Goal: Understand process/instructions

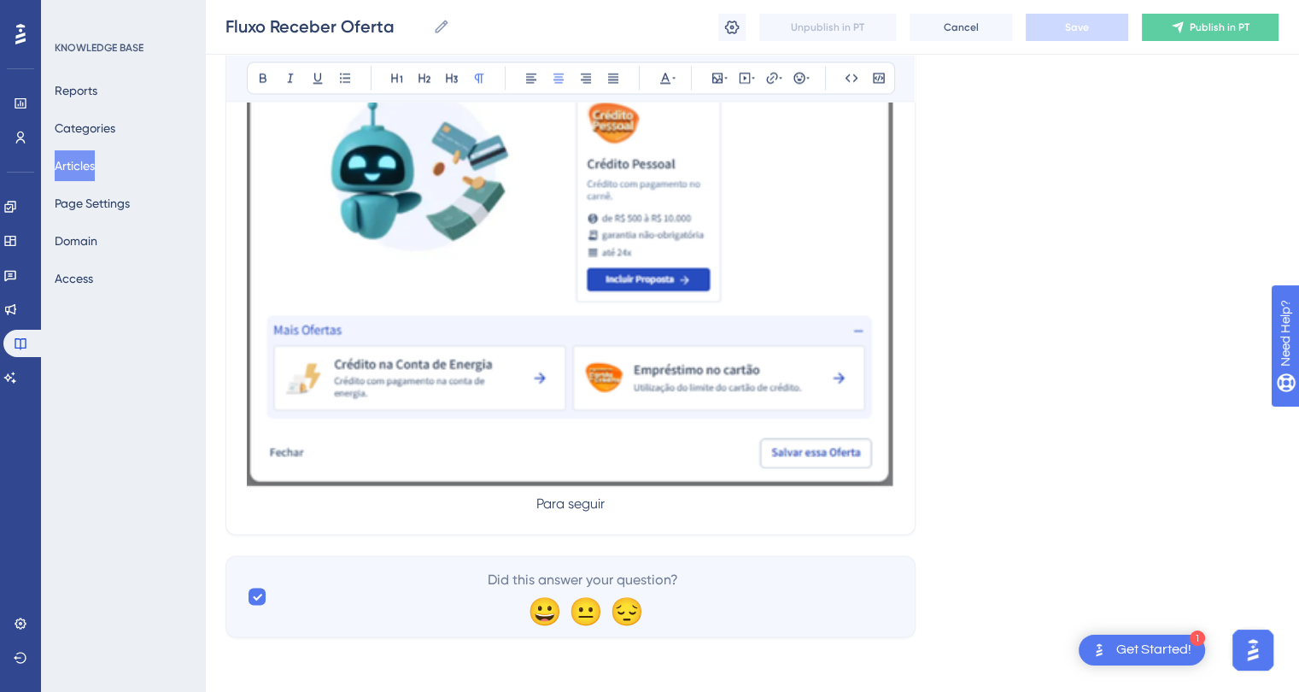
click at [632, 499] on p "Para seguir" at bounding box center [570, 503] width 647 height 20
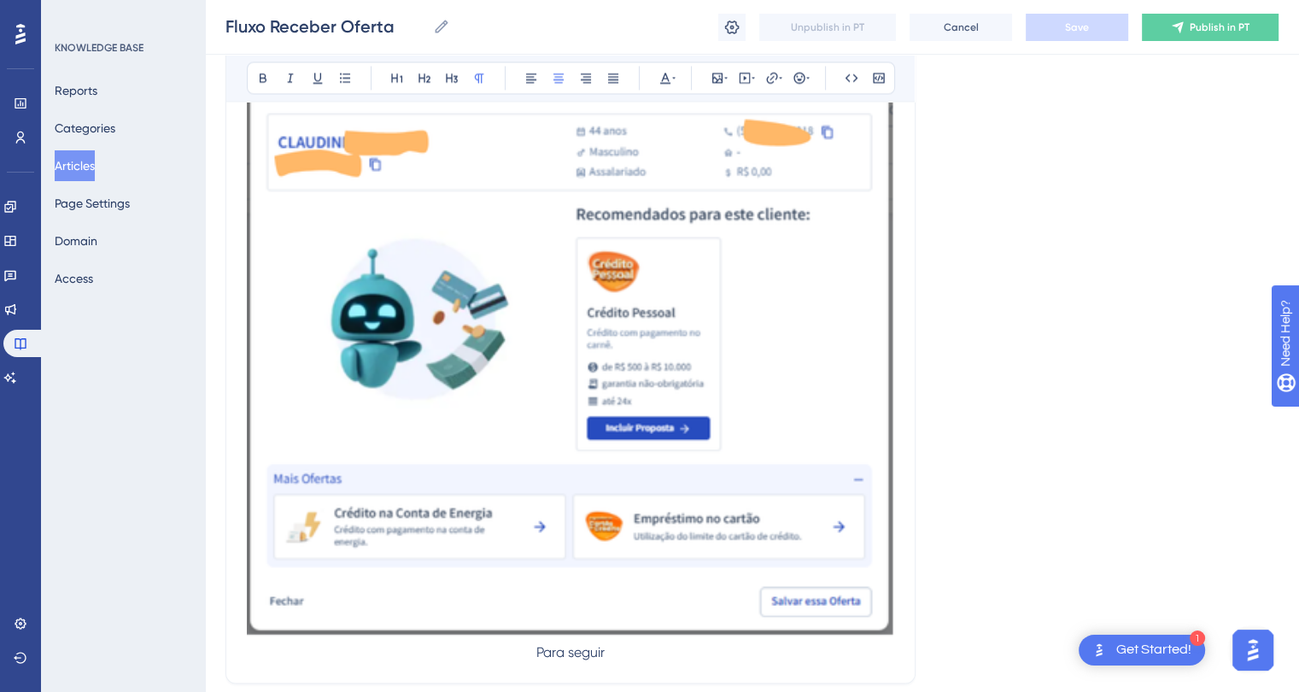
scroll to position [3085, 0]
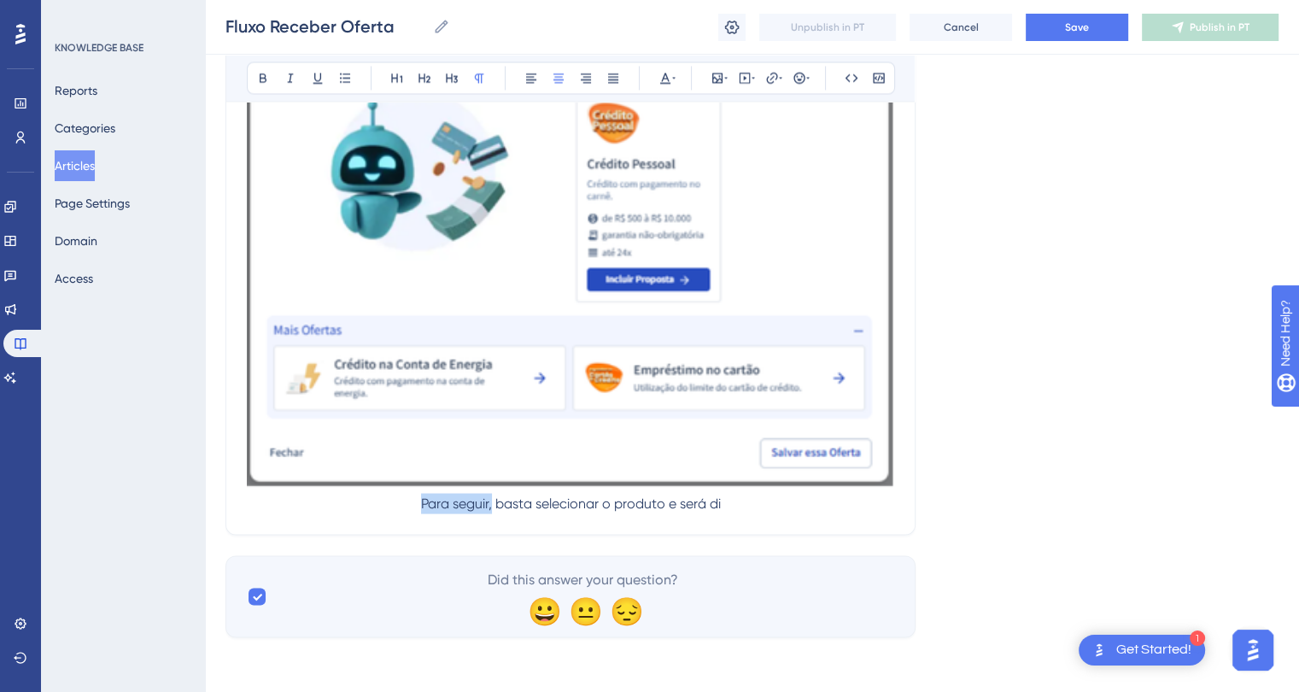
drag, startPoint x: 492, startPoint y: 500, endPoint x: 414, endPoint y: 494, distance: 77.9
click at [414, 494] on p "Para seguir, basta selecionar o produto e será di" at bounding box center [570, 503] width 647 height 20
click at [1079, 28] on span "Save" at bounding box center [1077, 27] width 24 height 14
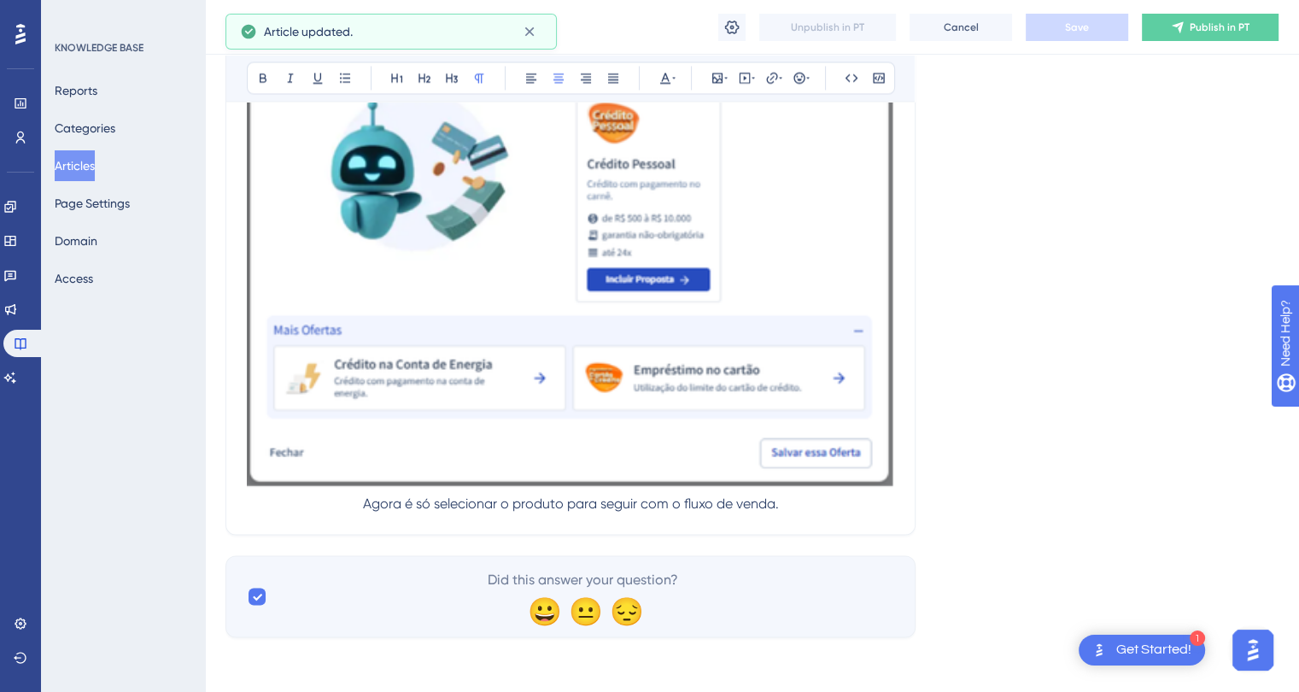
click at [822, 503] on p "Agora é só selecionar o produto para seguir com o fluxo de venda." at bounding box center [570, 503] width 647 height 20
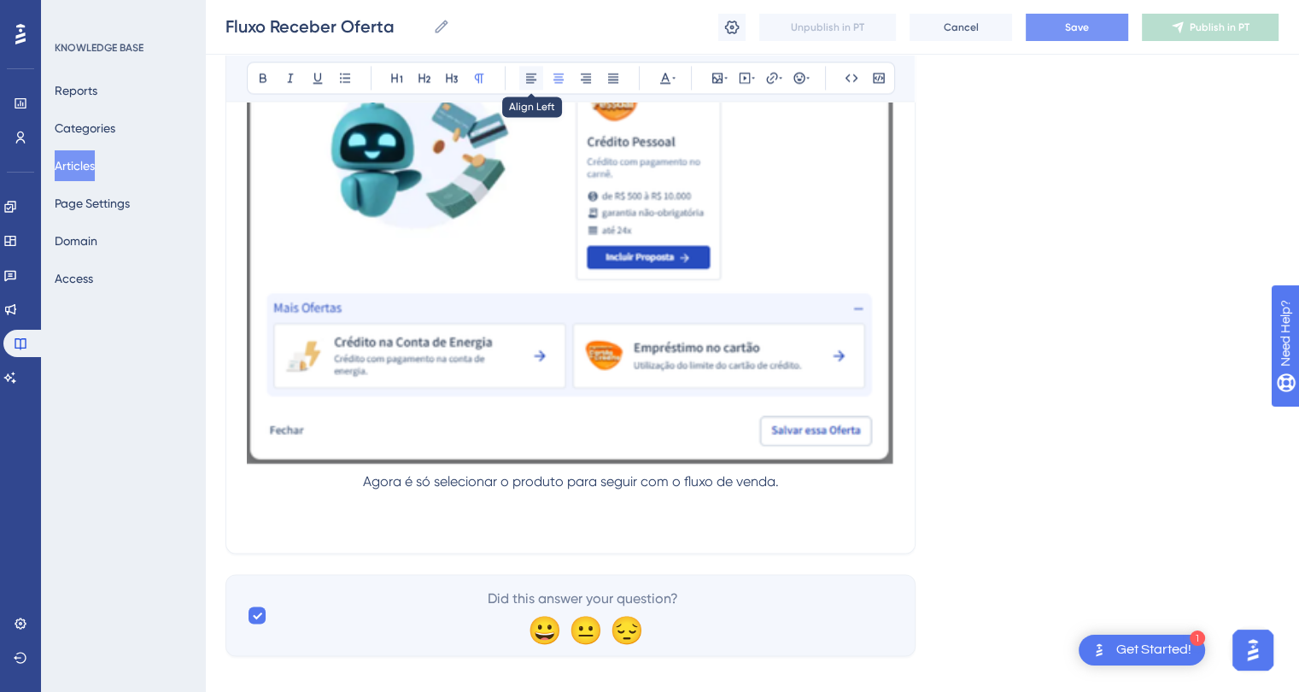
click at [523, 71] on button at bounding box center [531, 78] width 24 height 24
click at [400, 69] on button at bounding box center [397, 78] width 24 height 24
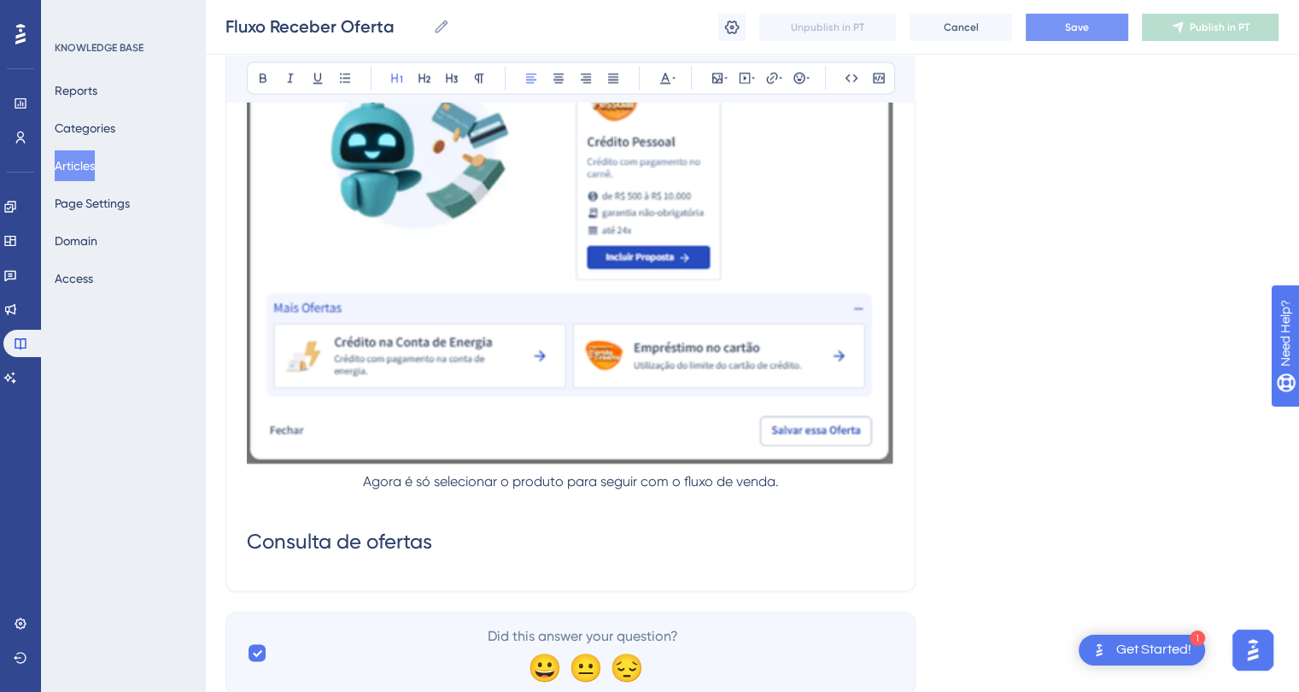
click at [485, 570] on h1 "Consulta de ofertas" at bounding box center [570, 540] width 647 height 58
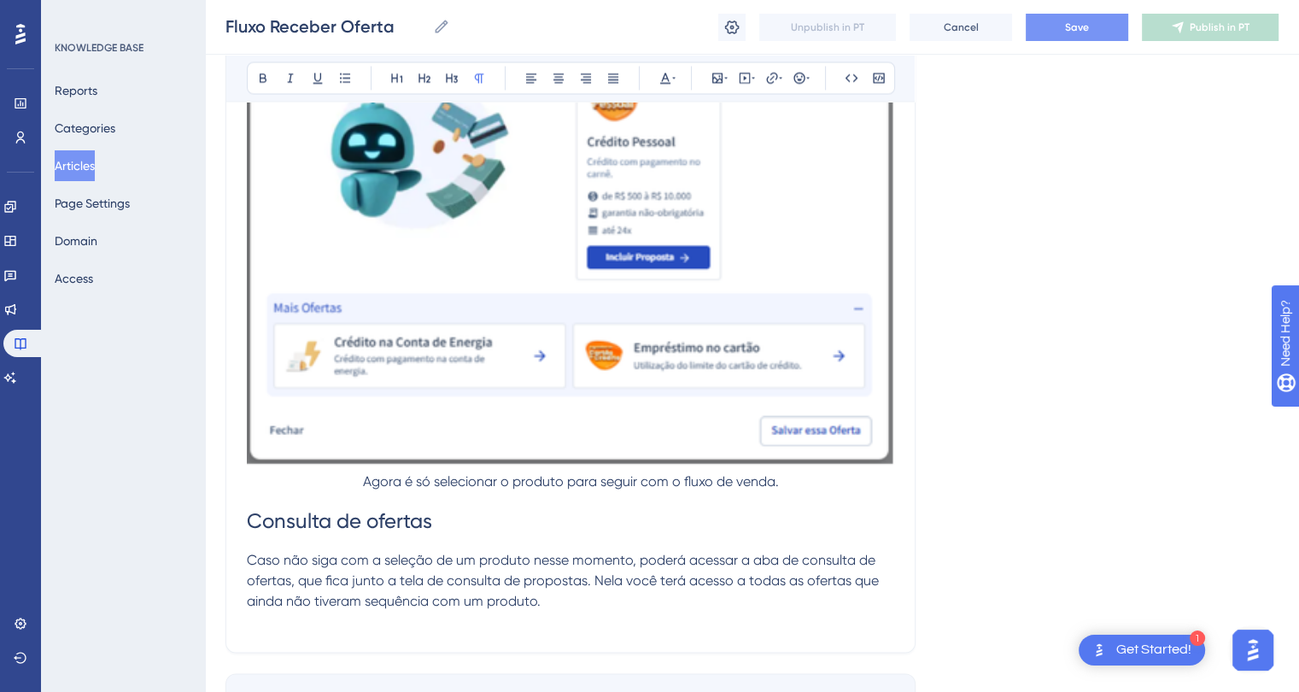
click at [1056, 25] on button "Save" at bounding box center [1076, 27] width 102 height 27
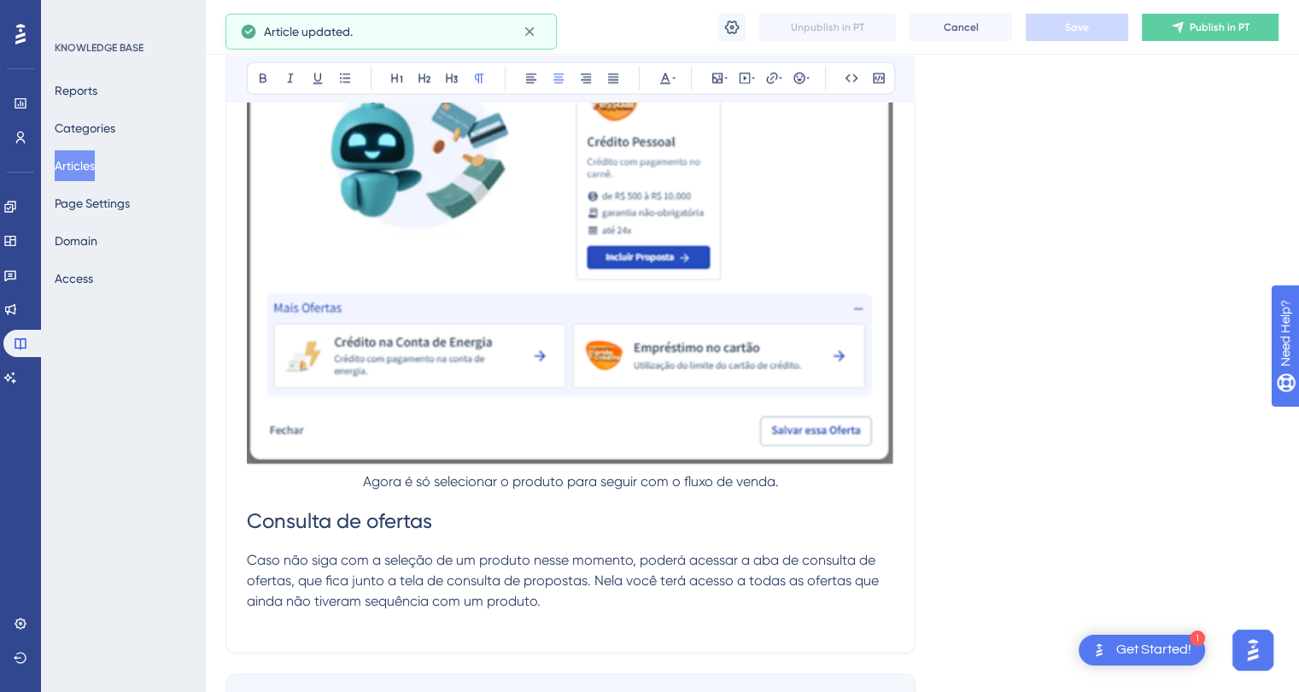
click at [363, 488] on span "Agora é só selecionar o produto para seguir com o fluxo de venda." at bounding box center [571, 480] width 416 height 16
click at [534, 77] on icon at bounding box center [531, 78] width 14 height 14
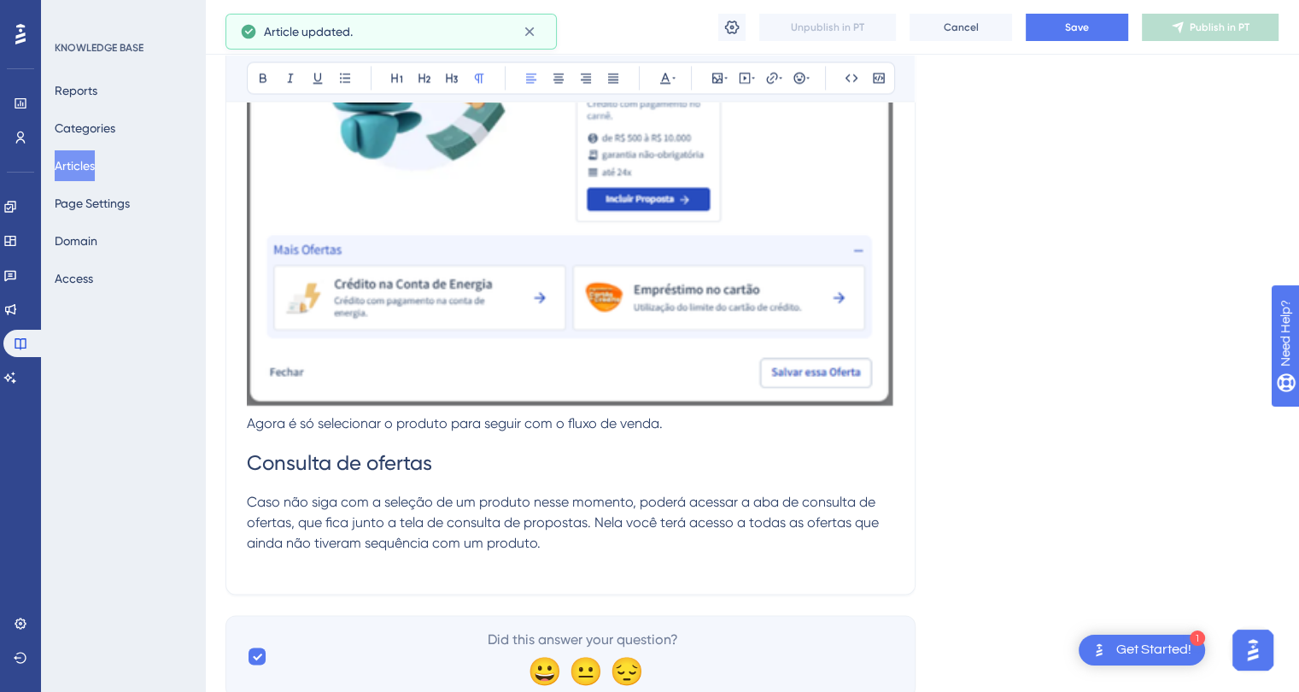
scroll to position [3225, 0]
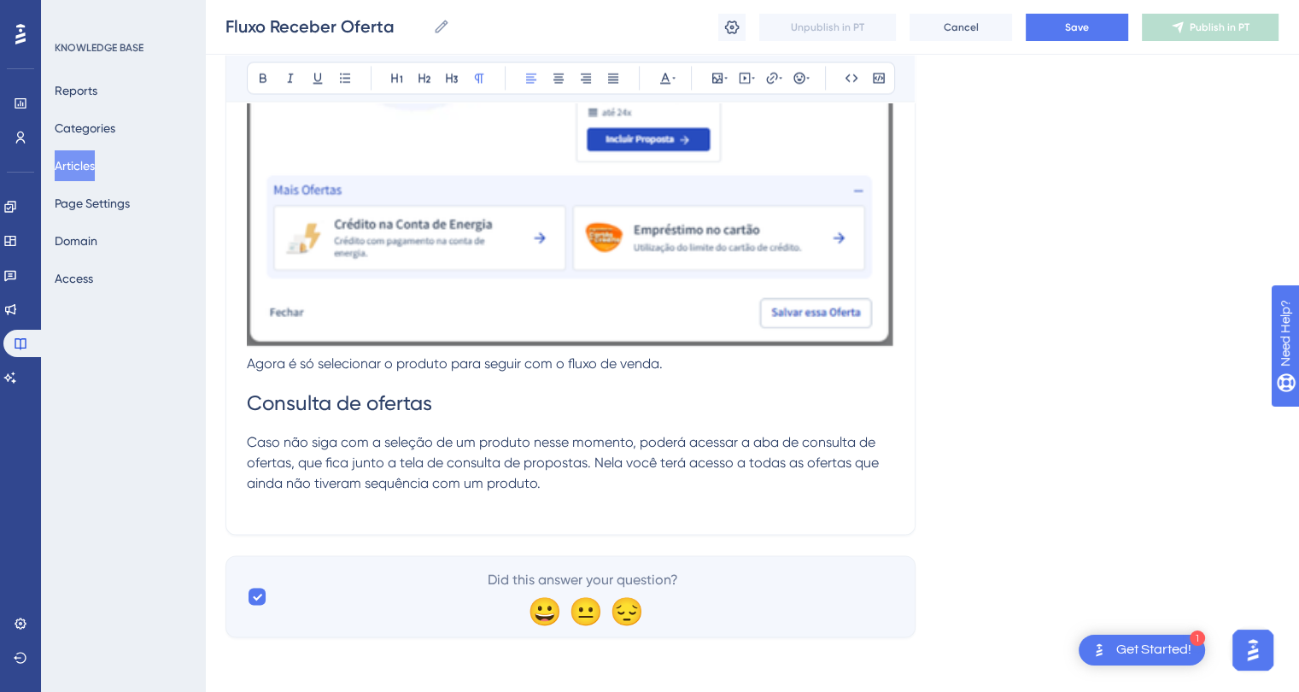
click at [572, 481] on p "Caso não siga com a seleção de um produto nesse momento, poderá acessar a aba d…" at bounding box center [570, 461] width 647 height 61
click at [569, 472] on p "Caso não siga com a seleção de um produto nesse momento, poderá acessar a aba d…" at bounding box center [570, 461] width 647 height 61
click at [560, 479] on p "Caso não siga com a seleção de um produto nesse momento, poderá acessar a aba d…" at bounding box center [570, 461] width 647 height 61
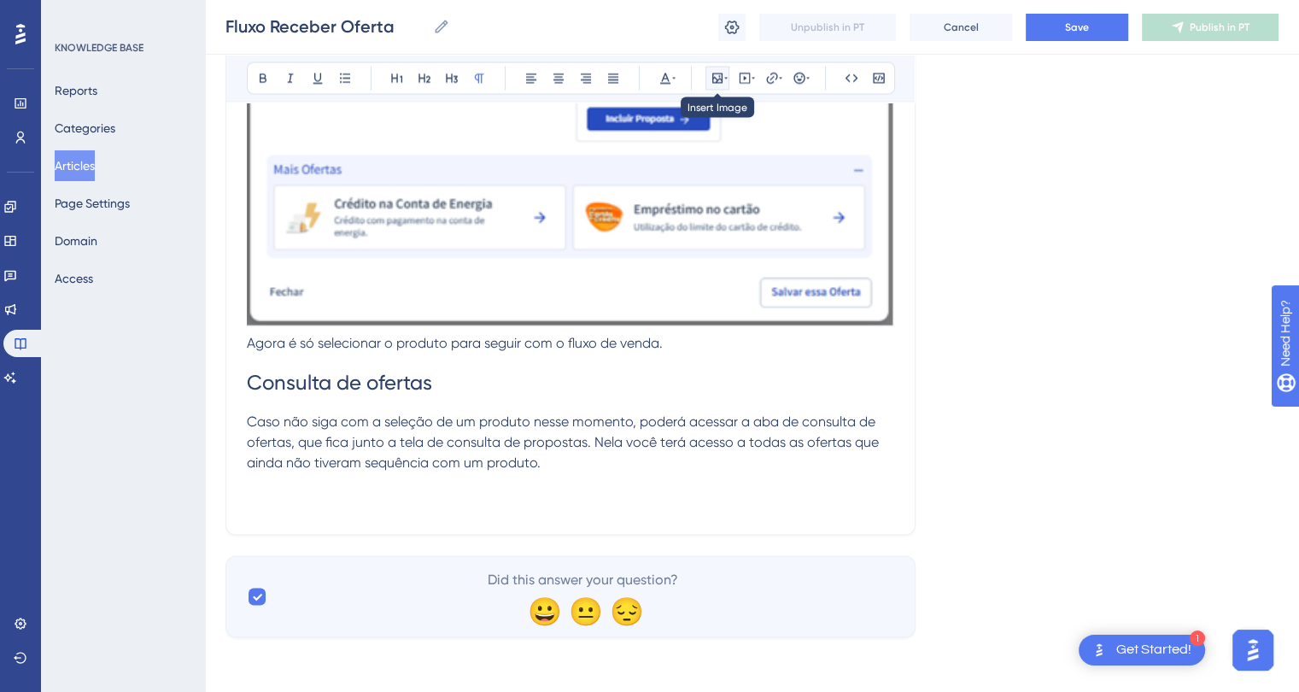
click at [719, 76] on icon at bounding box center [717, 78] width 10 height 10
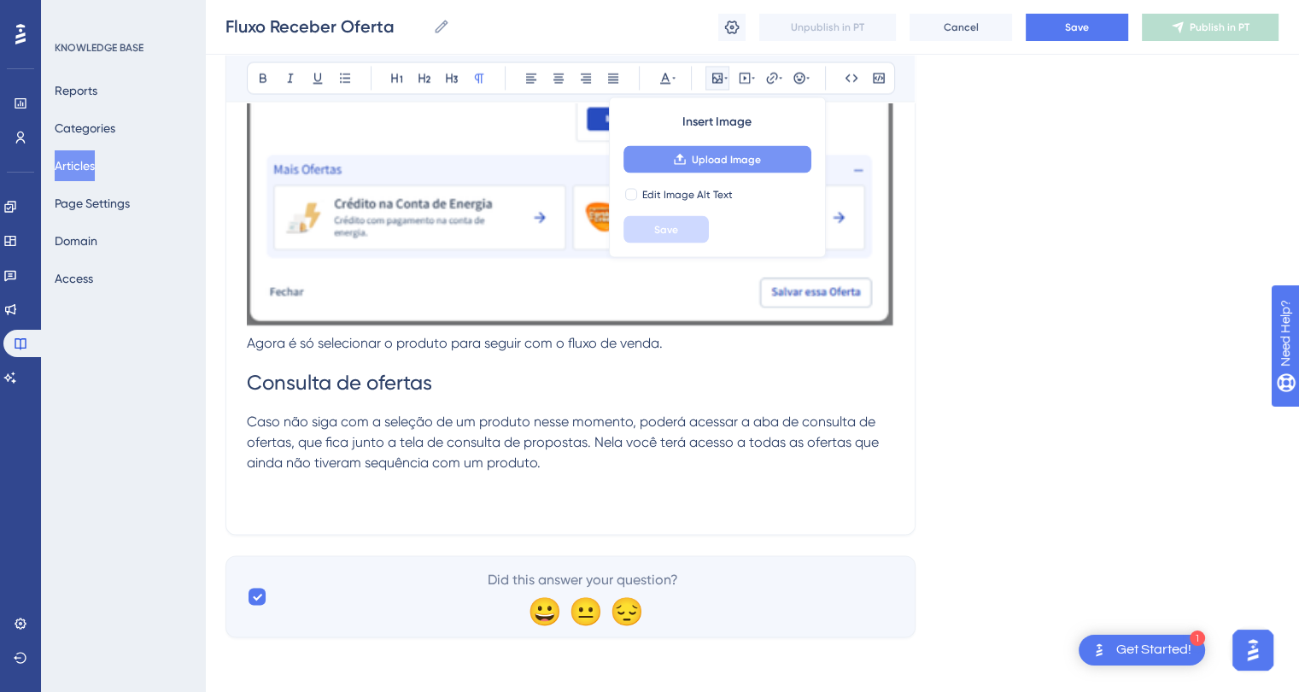
click at [705, 158] on span "Upload Image" at bounding box center [726, 159] width 69 height 14
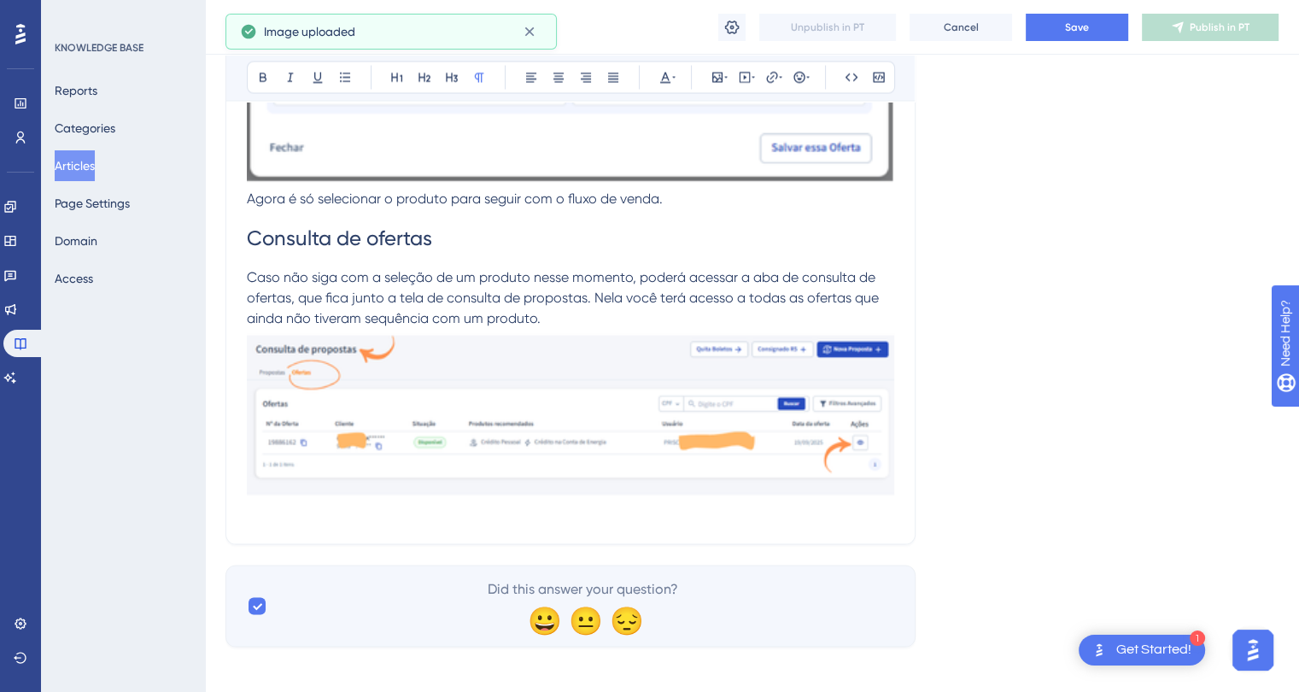
scroll to position [3396, 0]
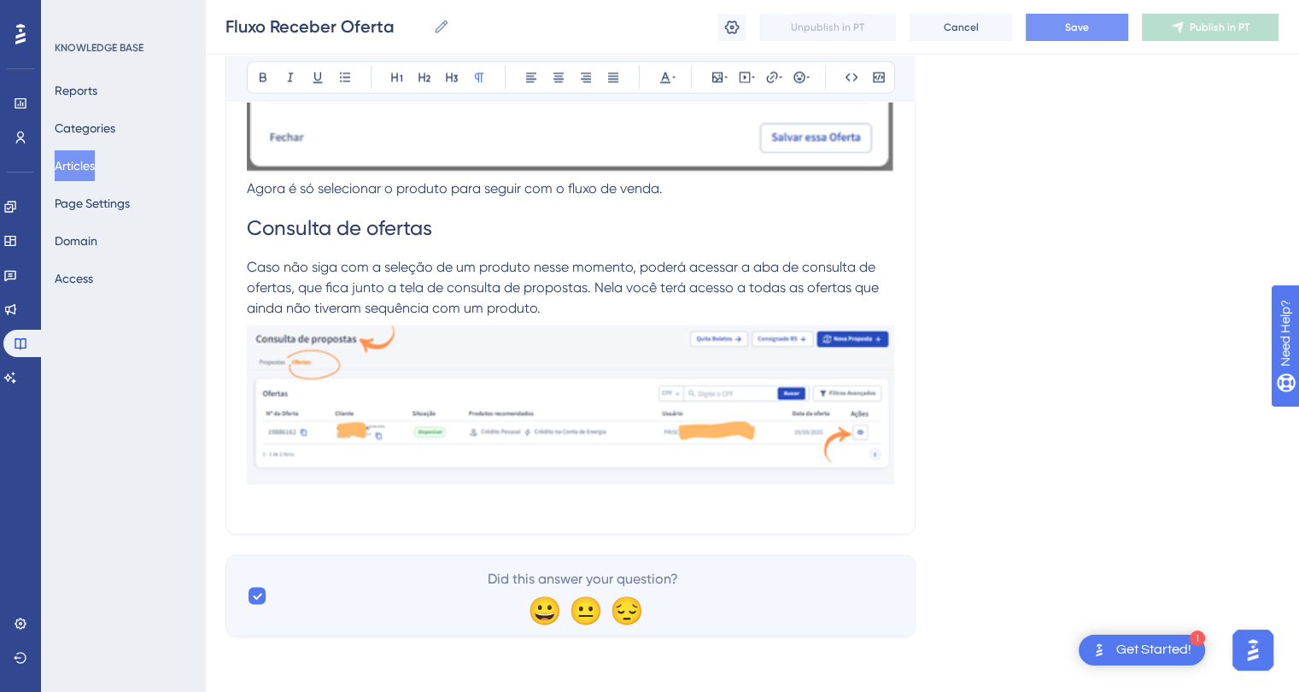
click at [1063, 29] on button "Save" at bounding box center [1076, 27] width 102 height 27
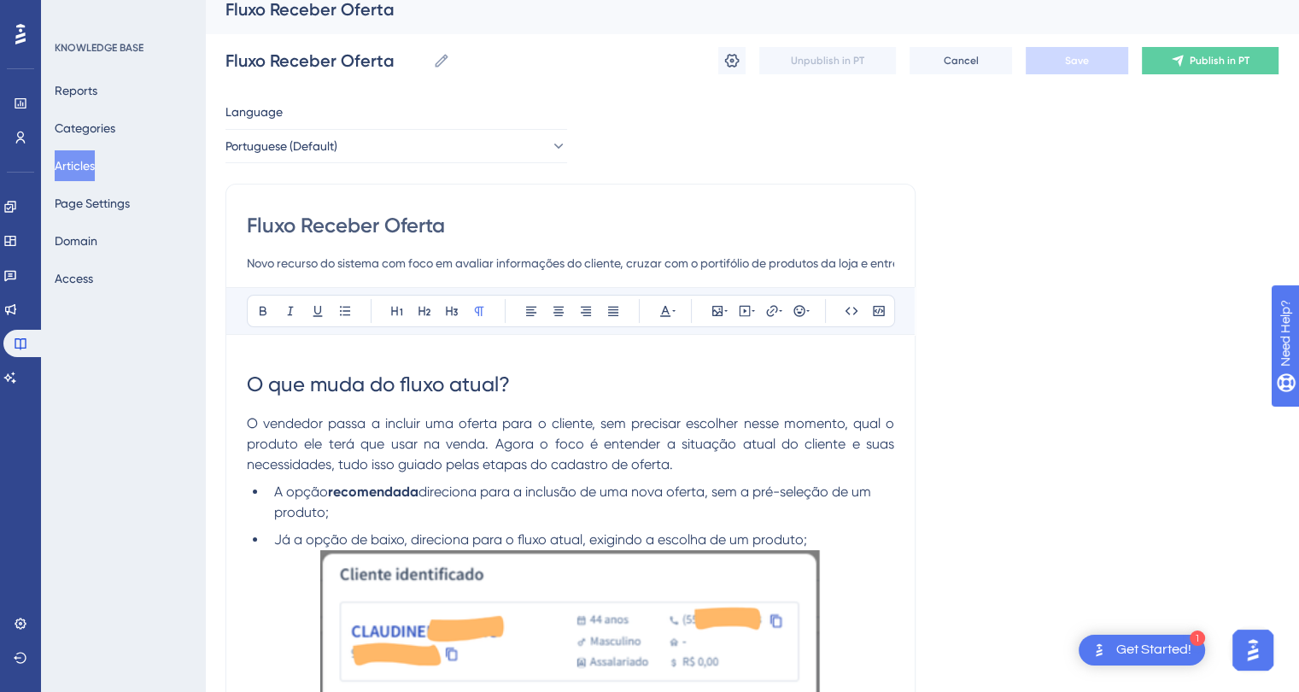
scroll to position [0, 0]
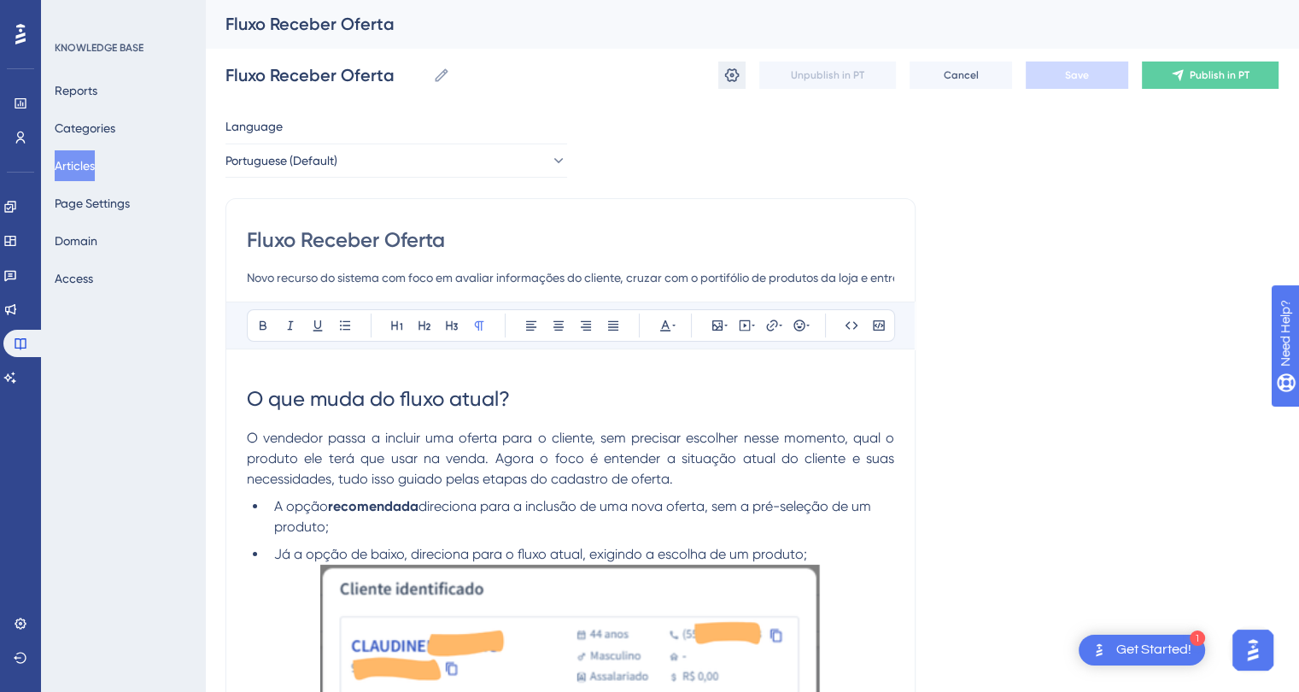
click at [724, 78] on icon at bounding box center [731, 75] width 17 height 17
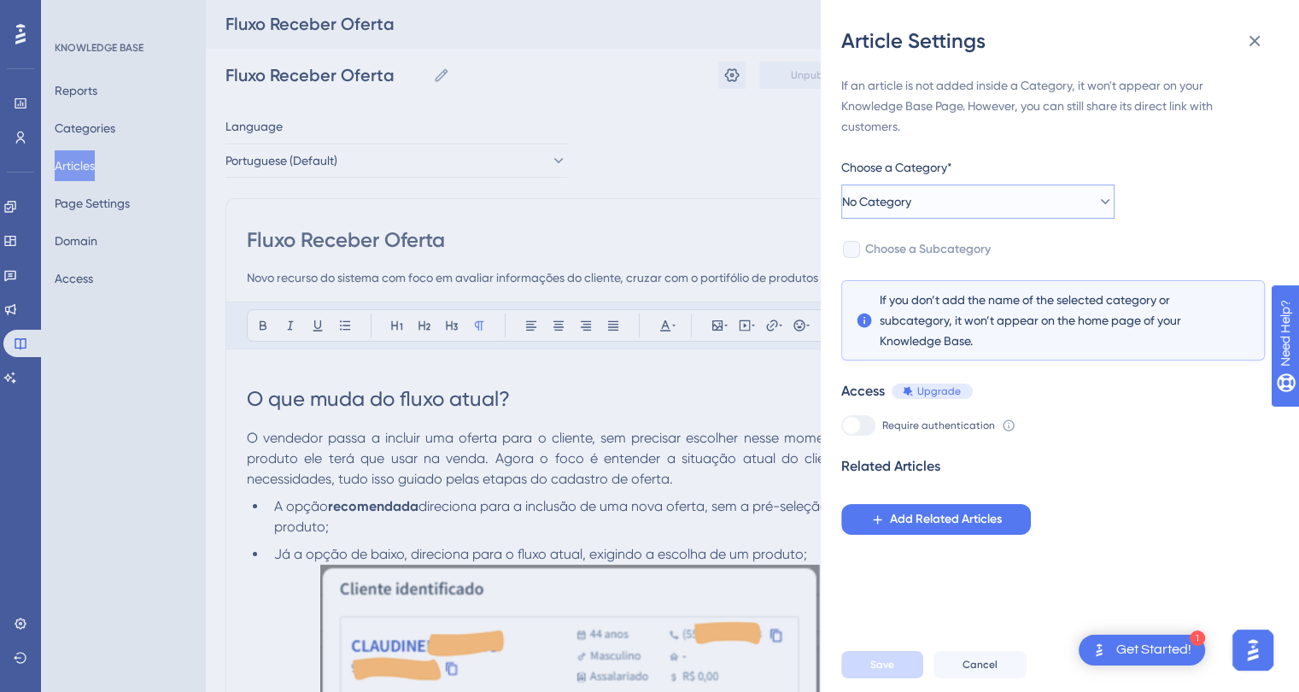
click at [908, 200] on span "No Category" at bounding box center [876, 201] width 69 height 20
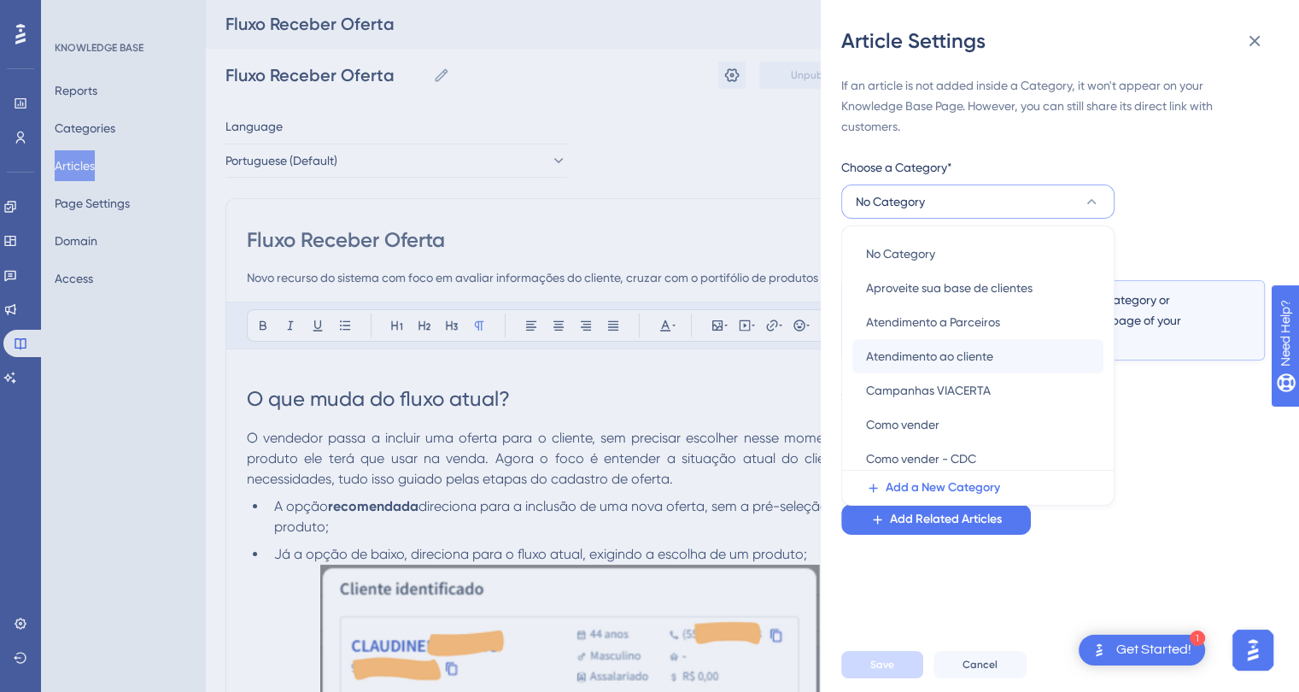
scroll to position [85, 0]
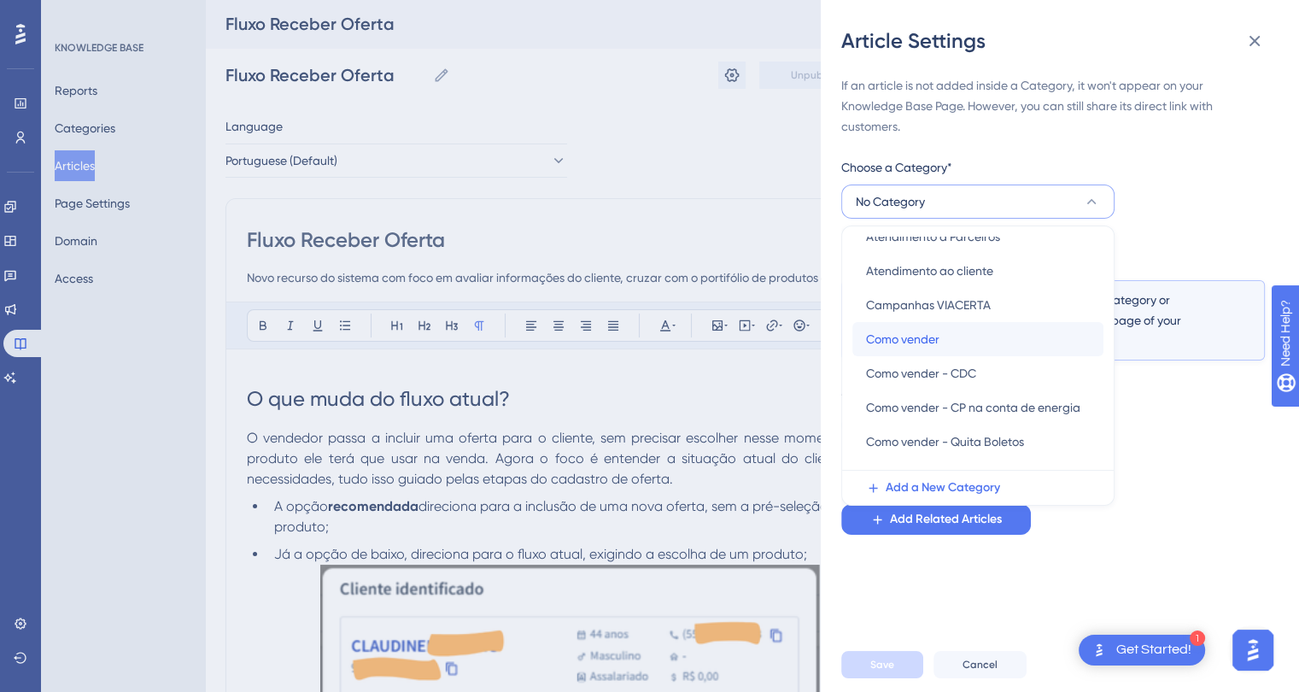
click at [917, 342] on span "Como vender" at bounding box center [902, 339] width 73 height 20
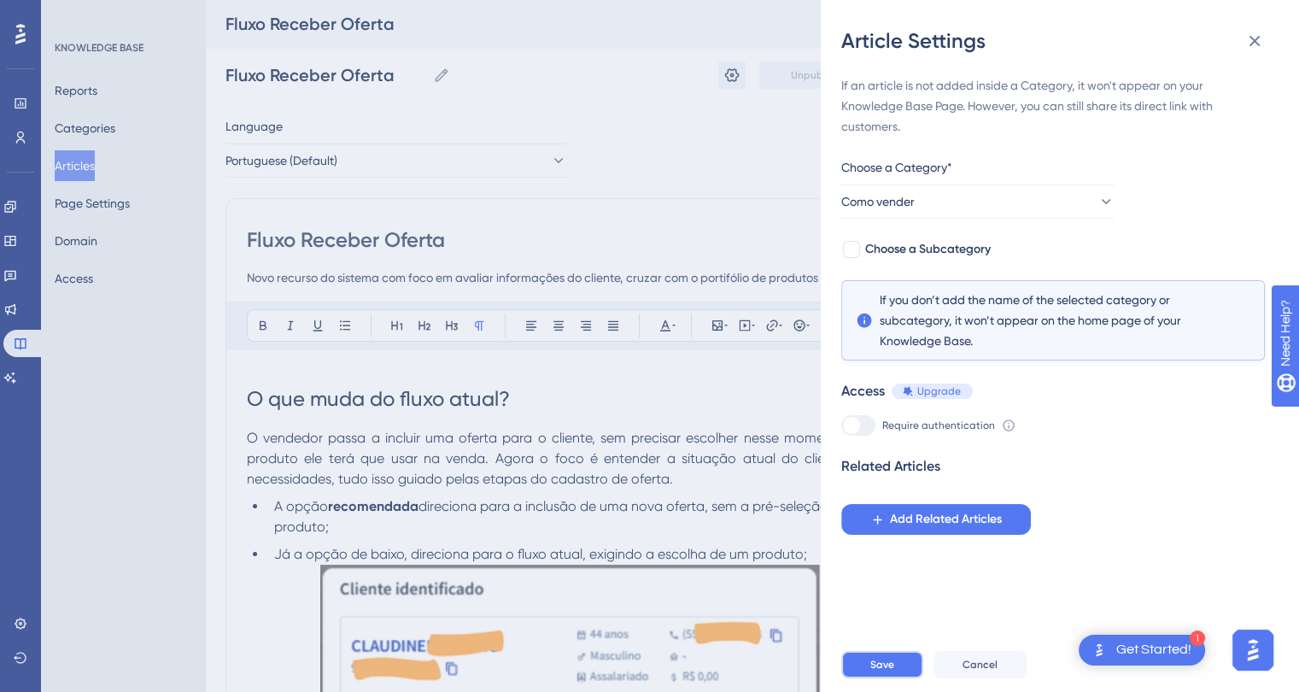
click at [873, 670] on span "Save" at bounding box center [882, 664] width 24 height 14
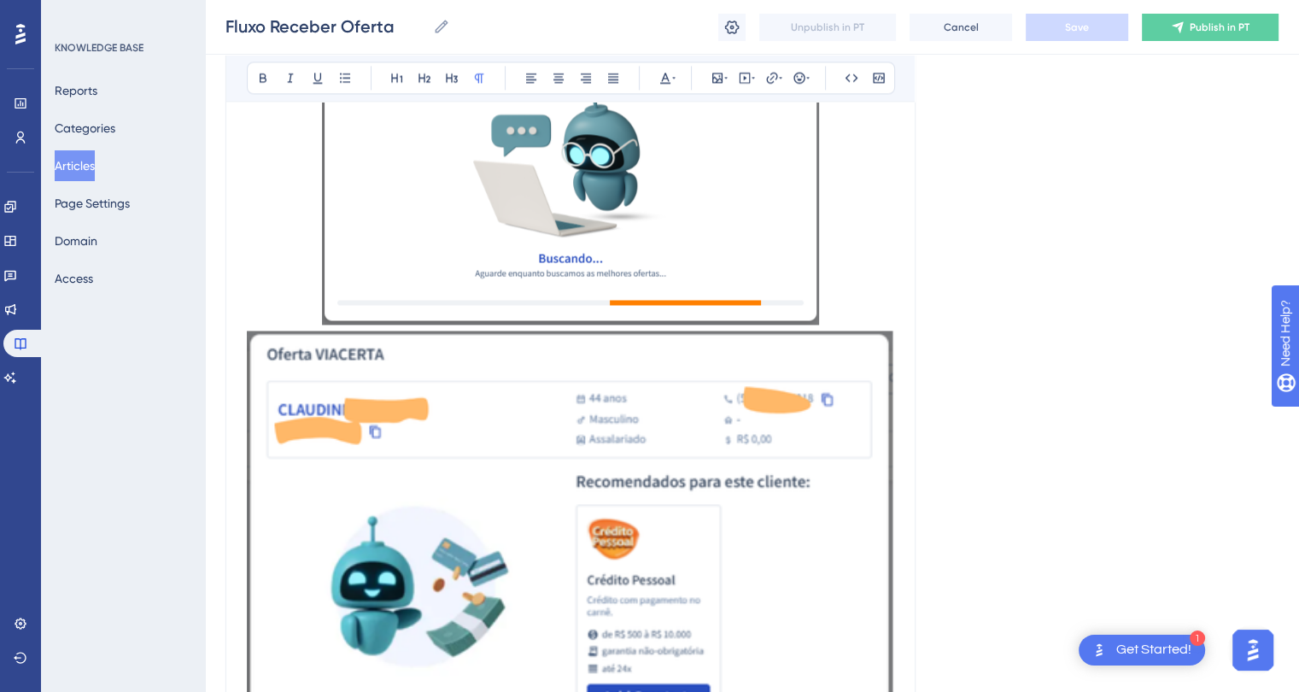
scroll to position [2903, 0]
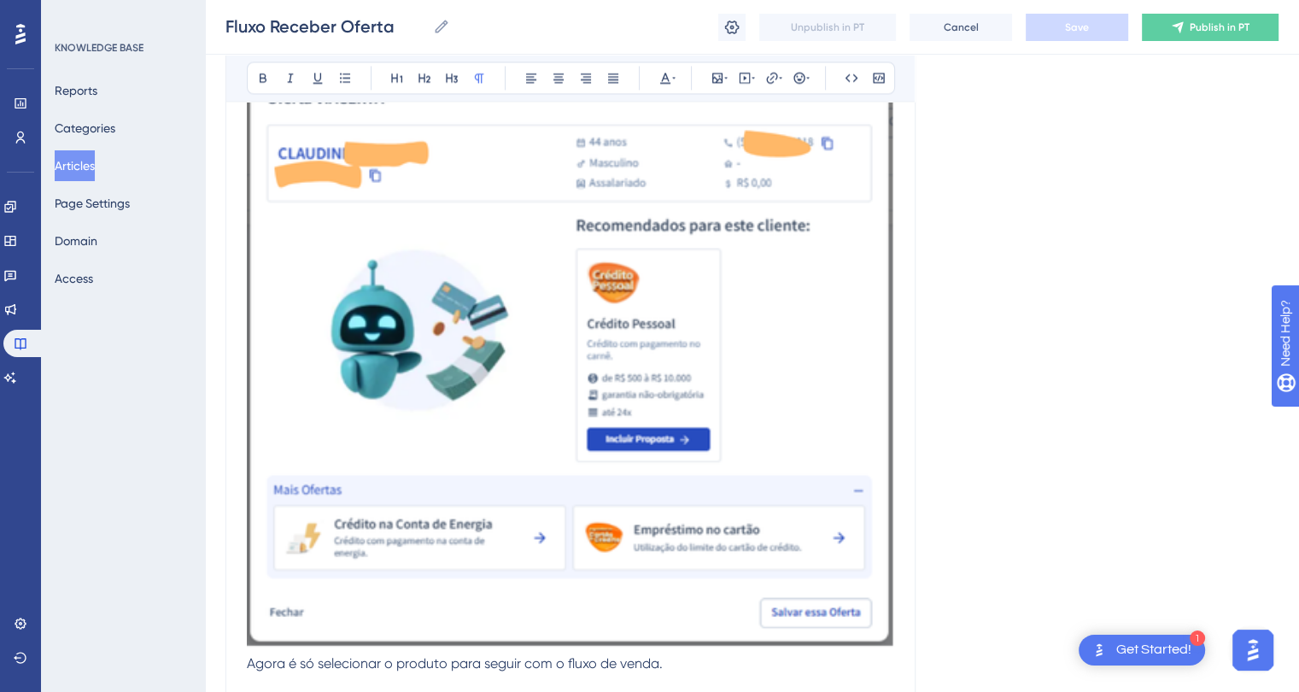
click at [790, 412] on img at bounding box center [570, 360] width 647 height 573
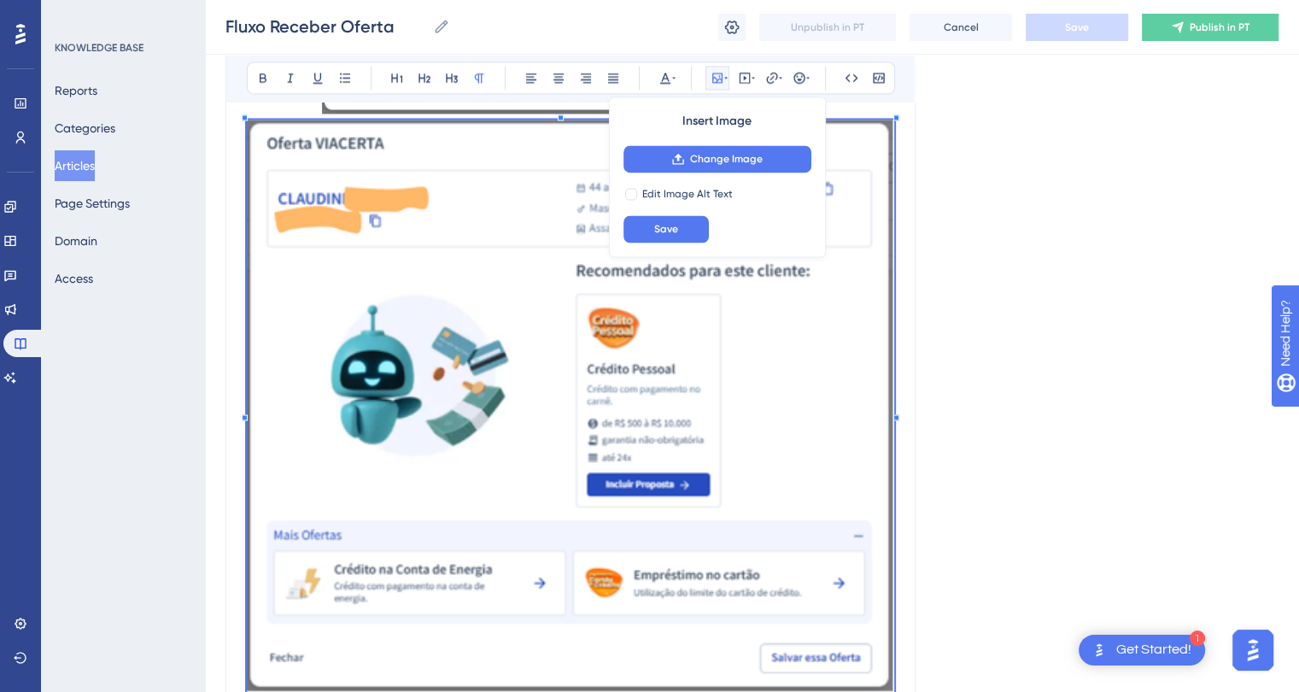
scroll to position [2818, 0]
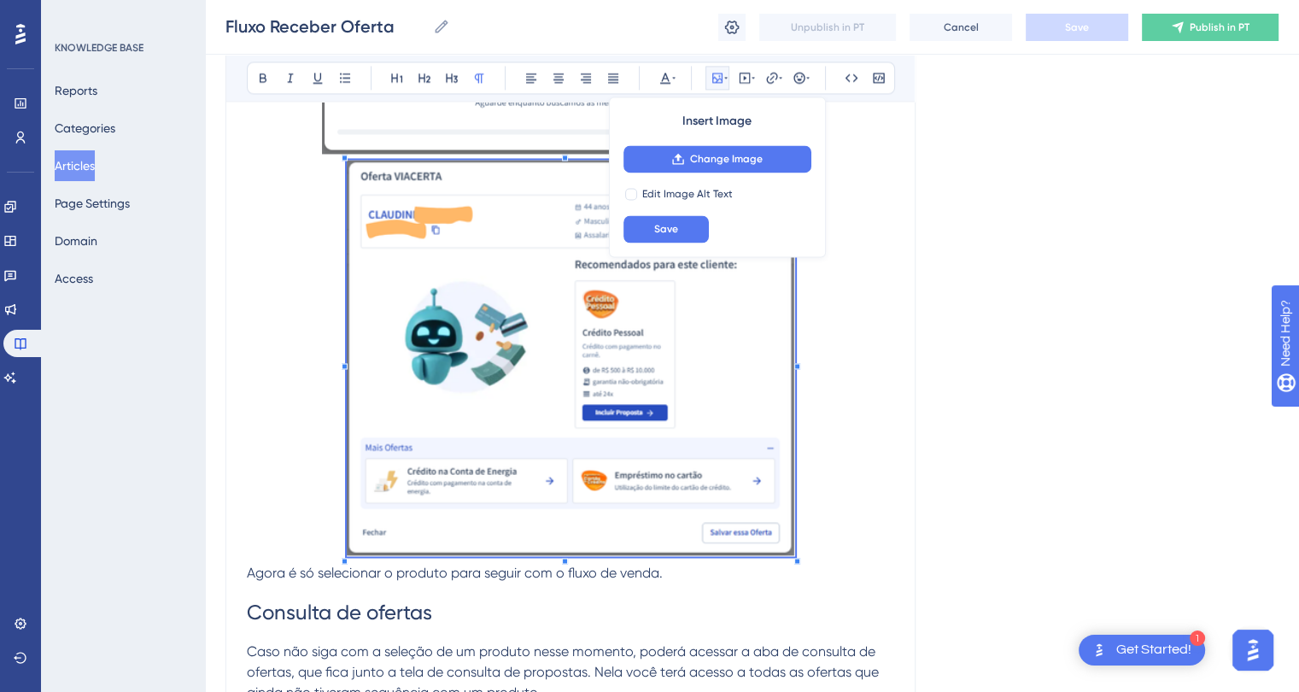
click at [697, 421] on span at bounding box center [571, 361] width 448 height 403
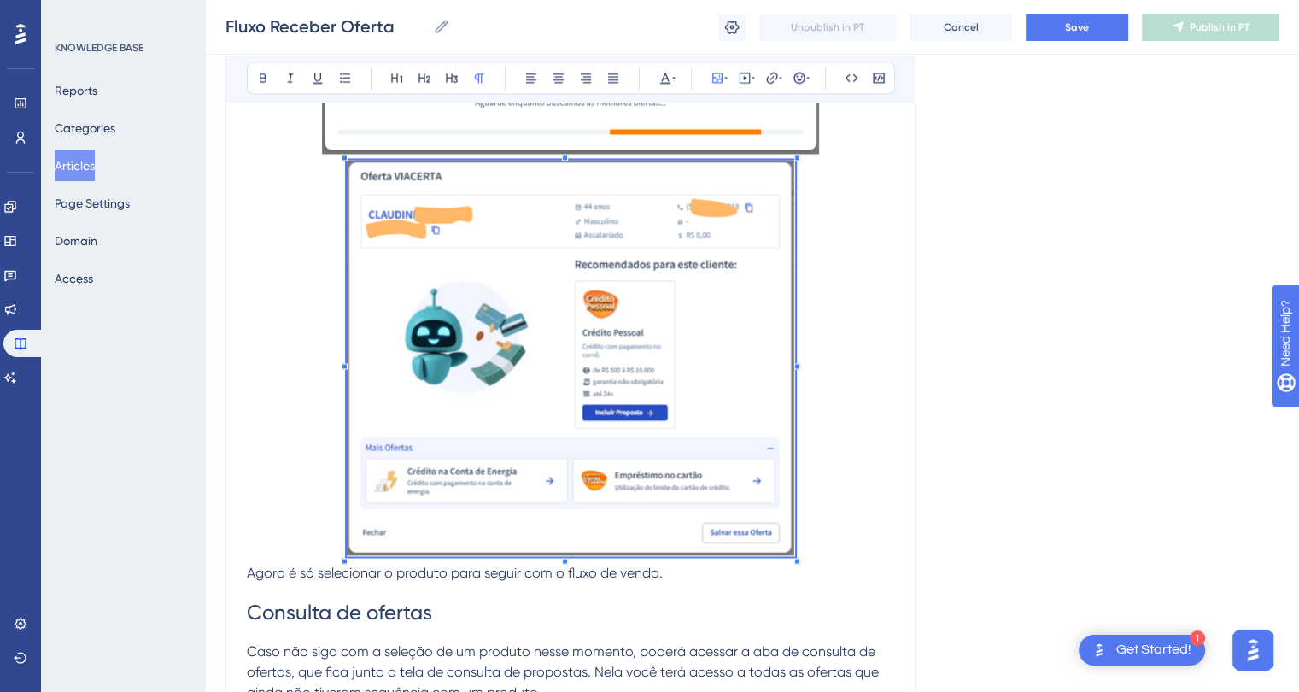
click at [1080, 27] on span "Save" at bounding box center [1077, 27] width 24 height 14
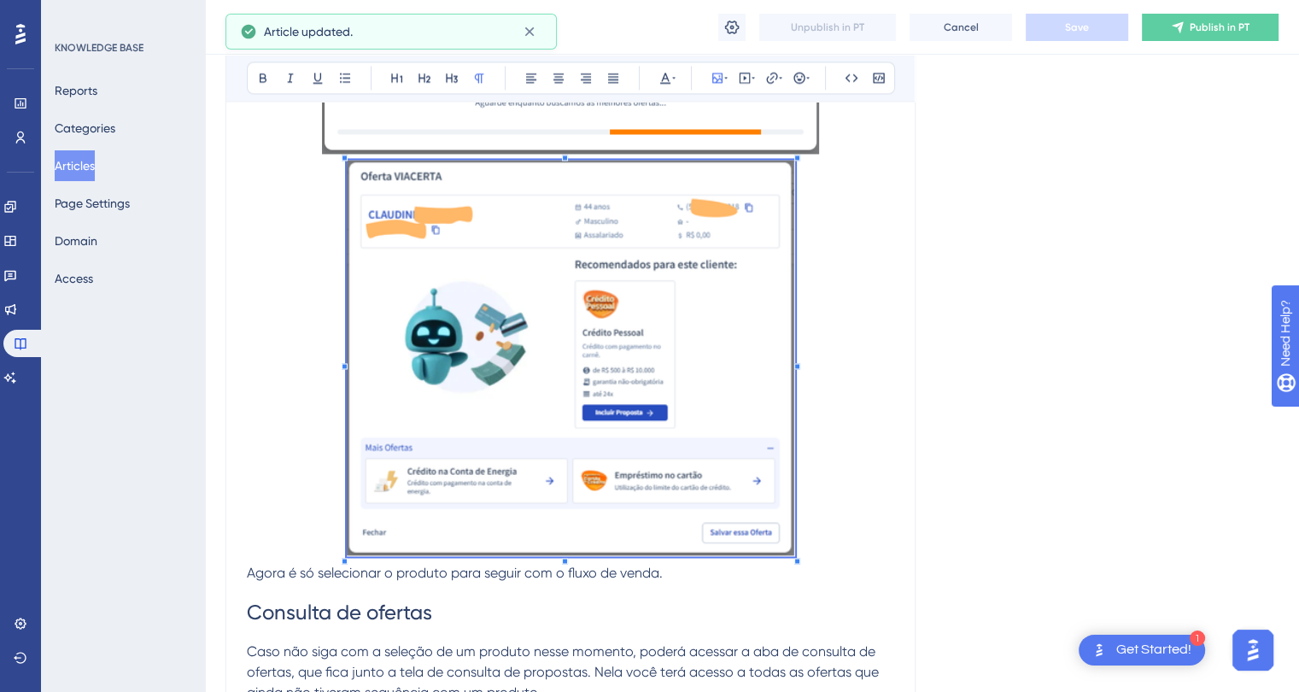
scroll to position [3159, 0]
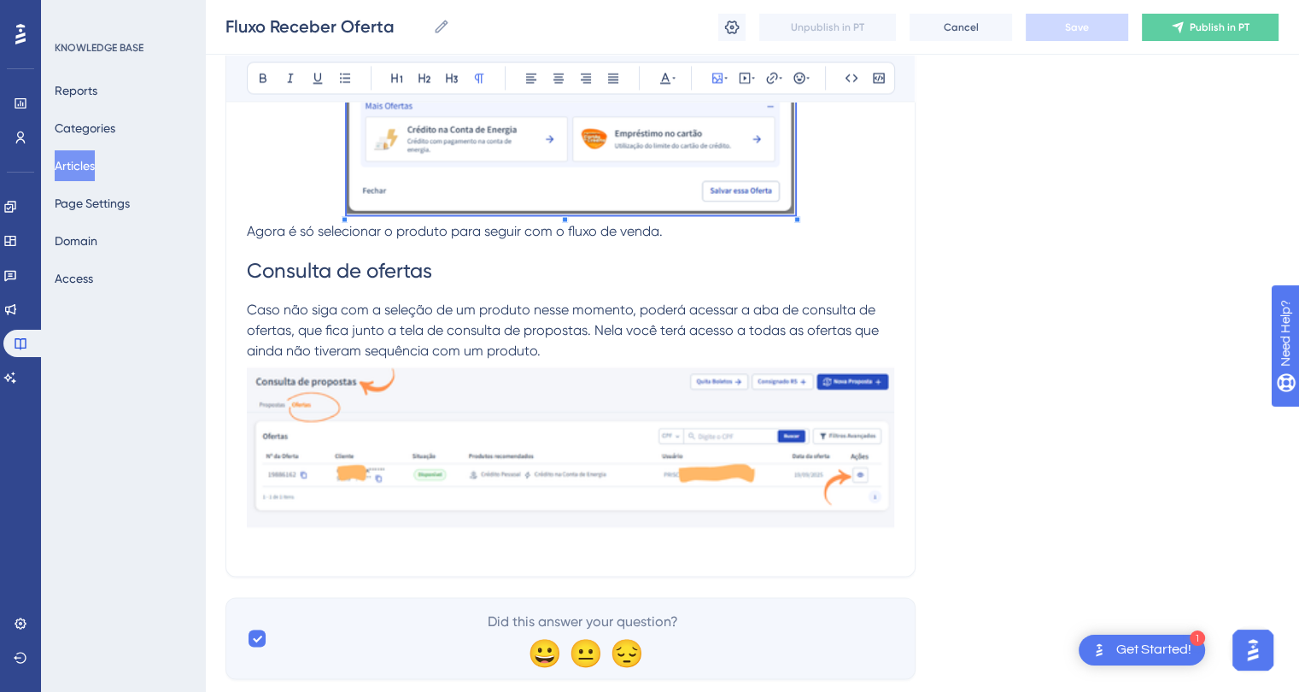
click at [743, 469] on img at bounding box center [570, 443] width 647 height 167
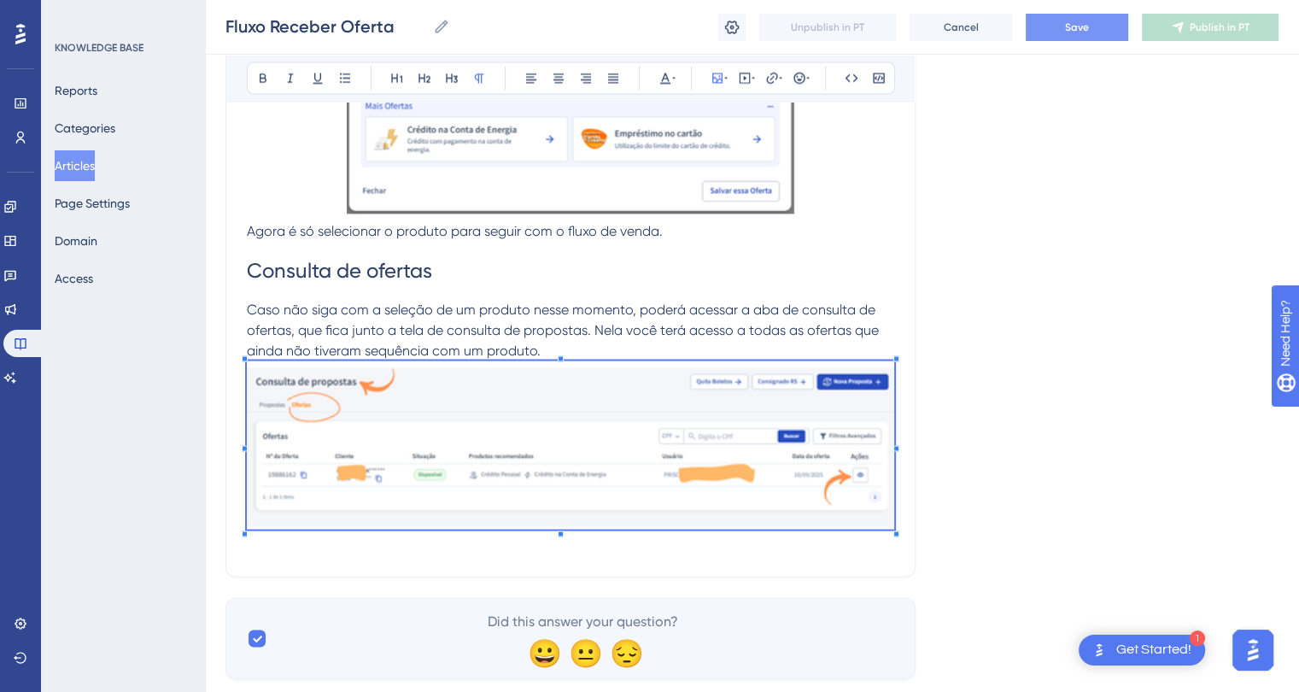
click at [1065, 23] on span "Save" at bounding box center [1077, 27] width 24 height 14
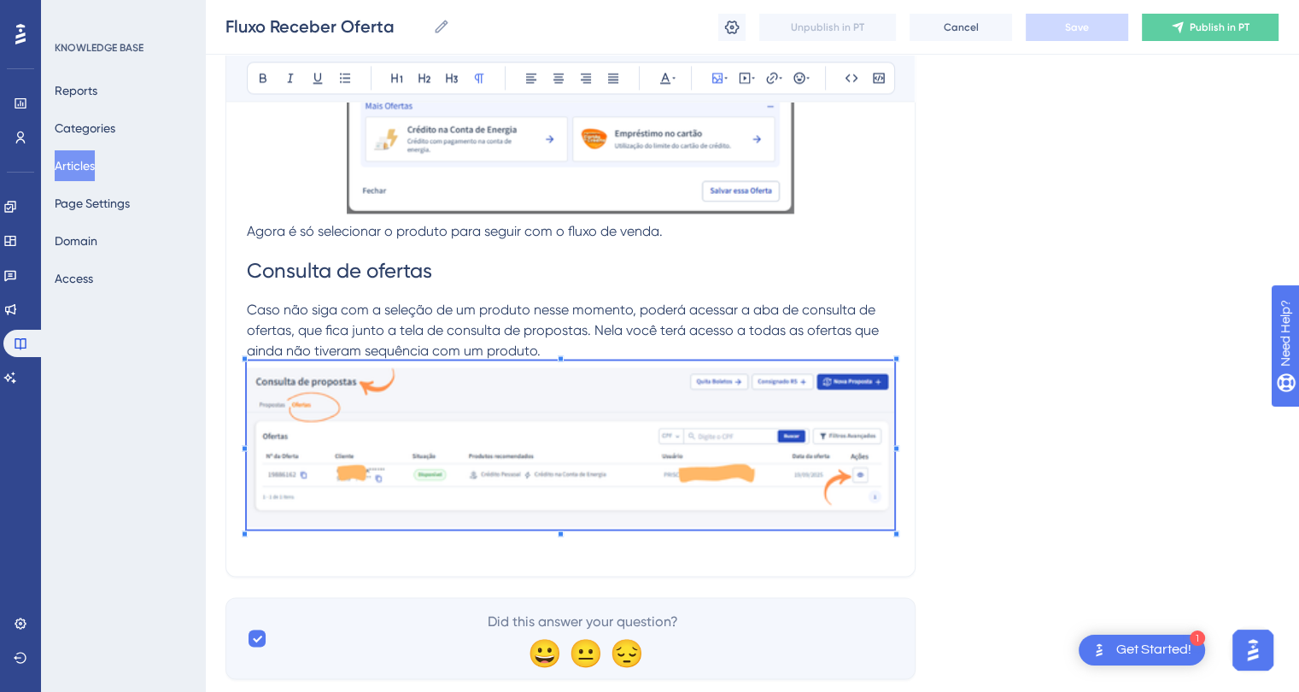
click at [651, 447] on img at bounding box center [570, 443] width 647 height 167
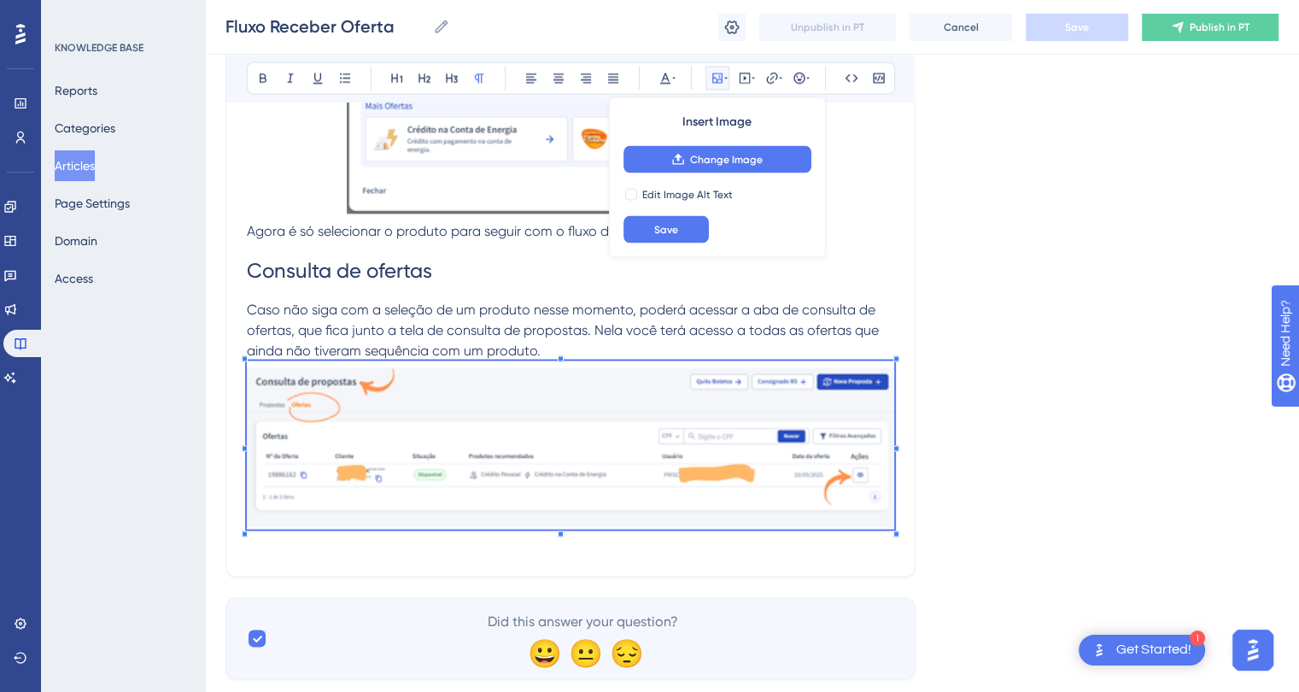
scroll to position [3049, 0]
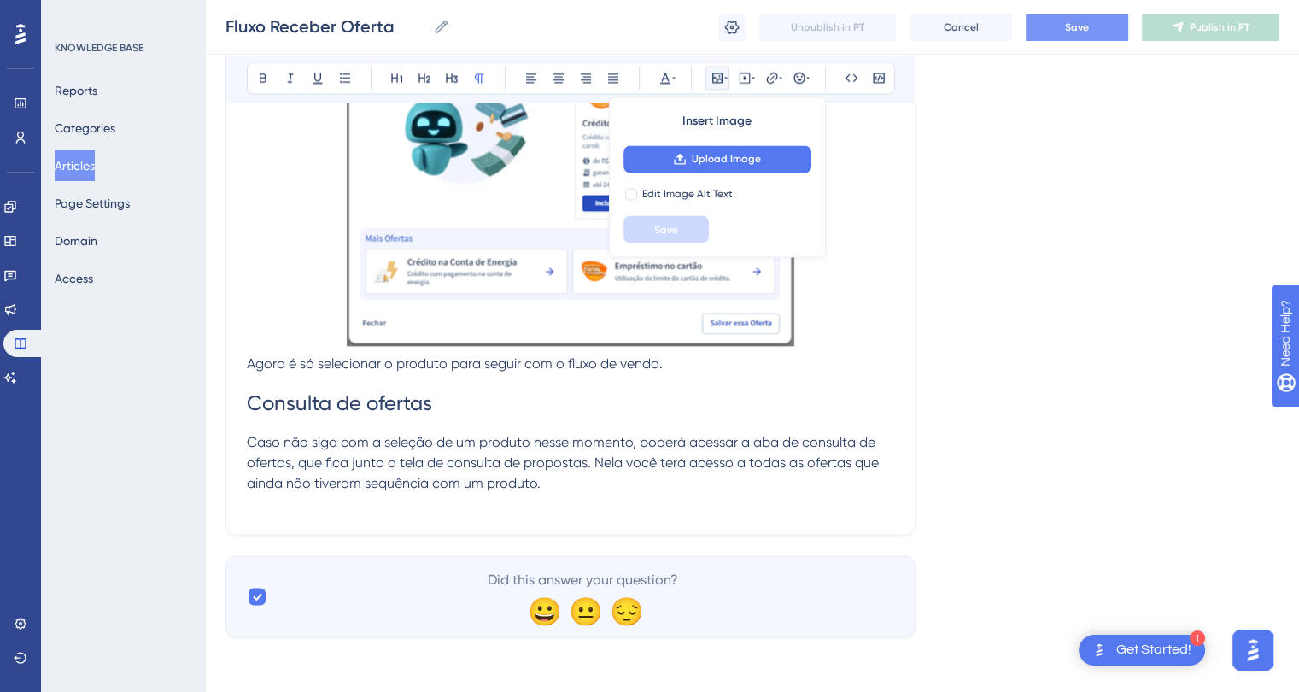
click at [717, 76] on icon at bounding box center [717, 78] width 14 height 14
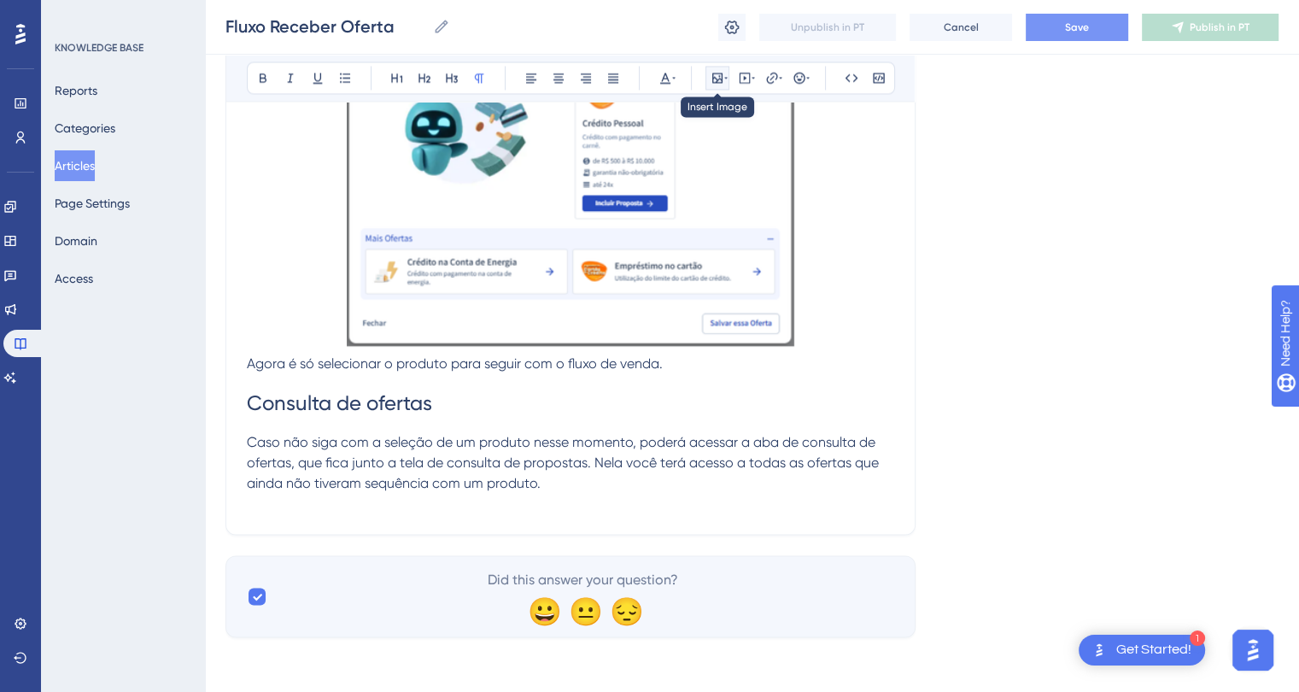
click at [717, 75] on icon at bounding box center [717, 78] width 14 height 14
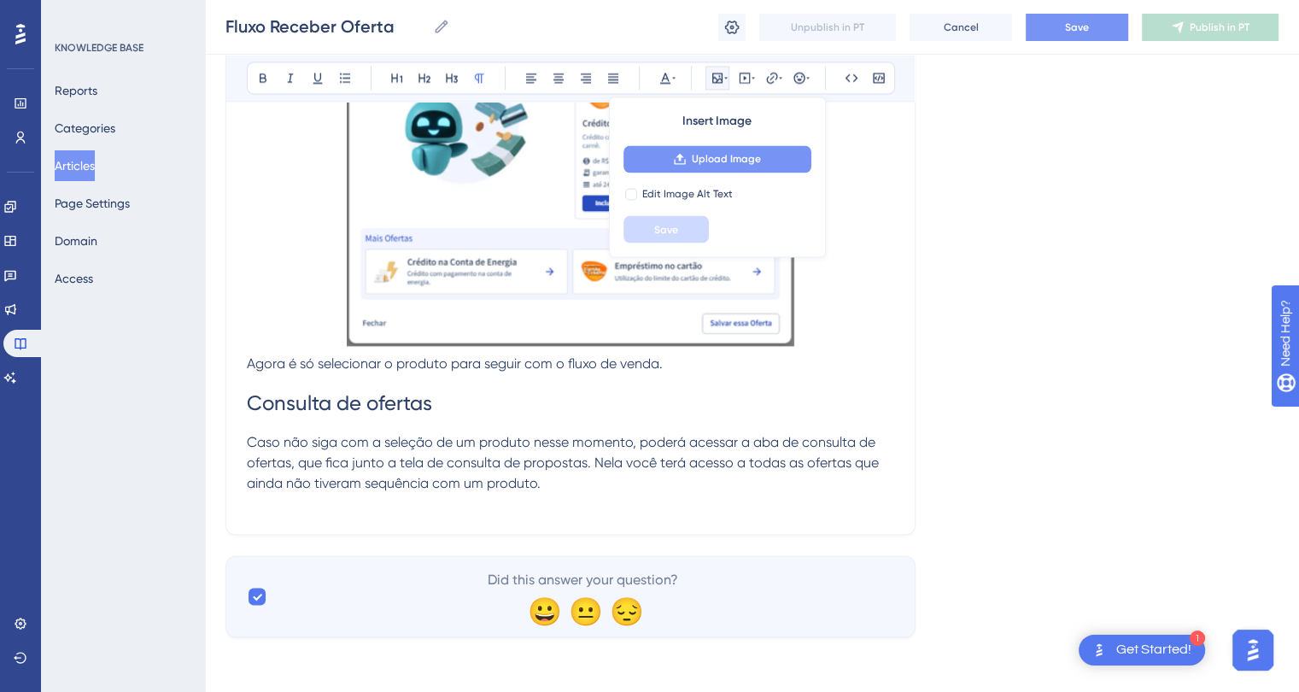
click at [703, 165] on span "Upload Image" at bounding box center [726, 159] width 69 height 14
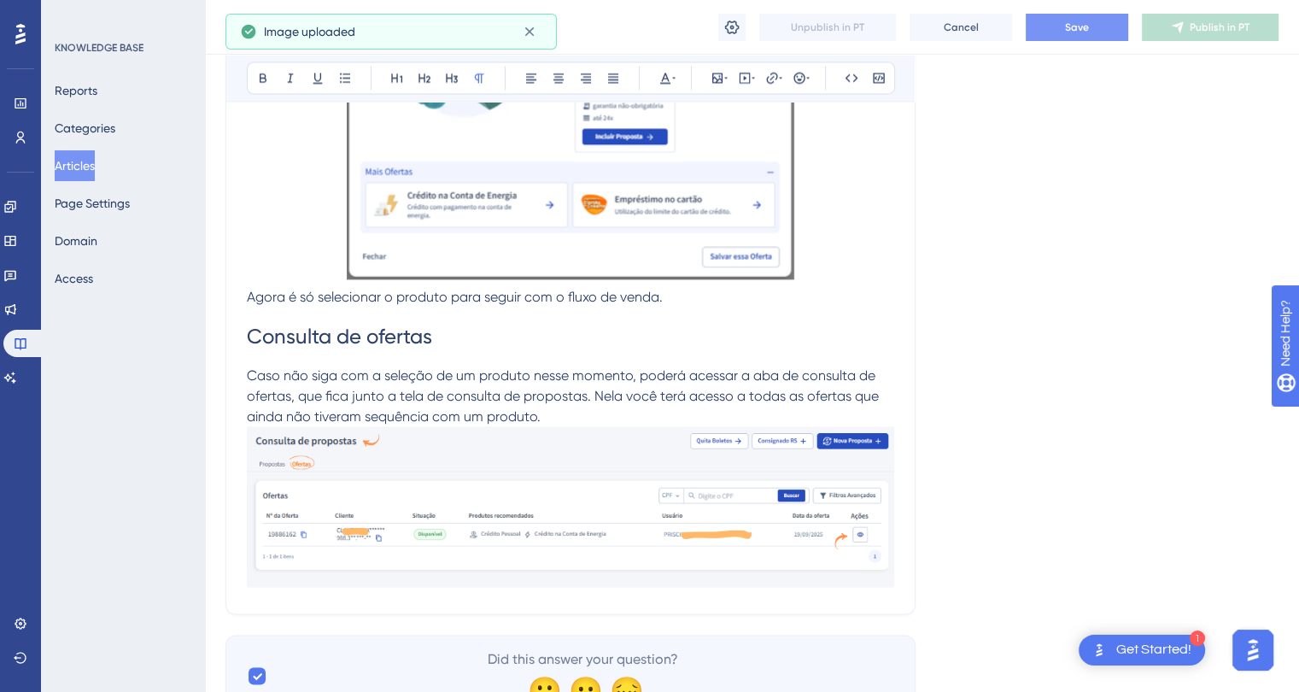
scroll to position [3134, 0]
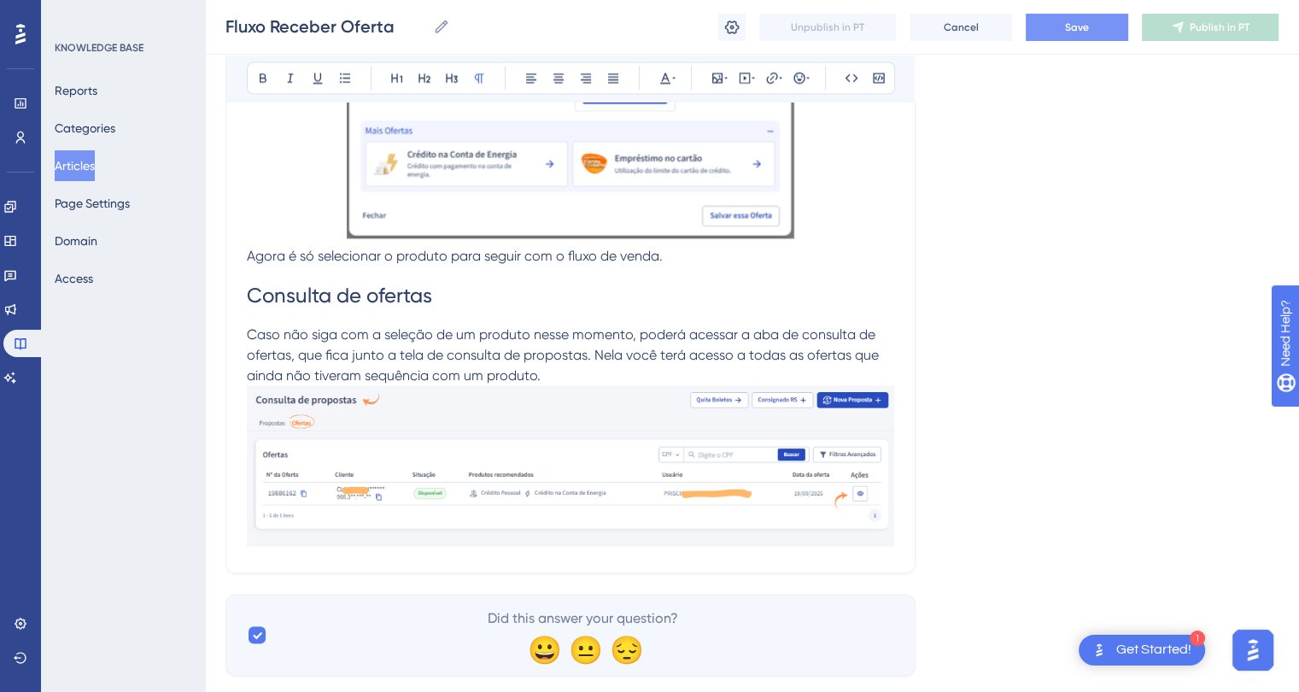
click at [1045, 33] on button "Save" at bounding box center [1076, 27] width 102 height 27
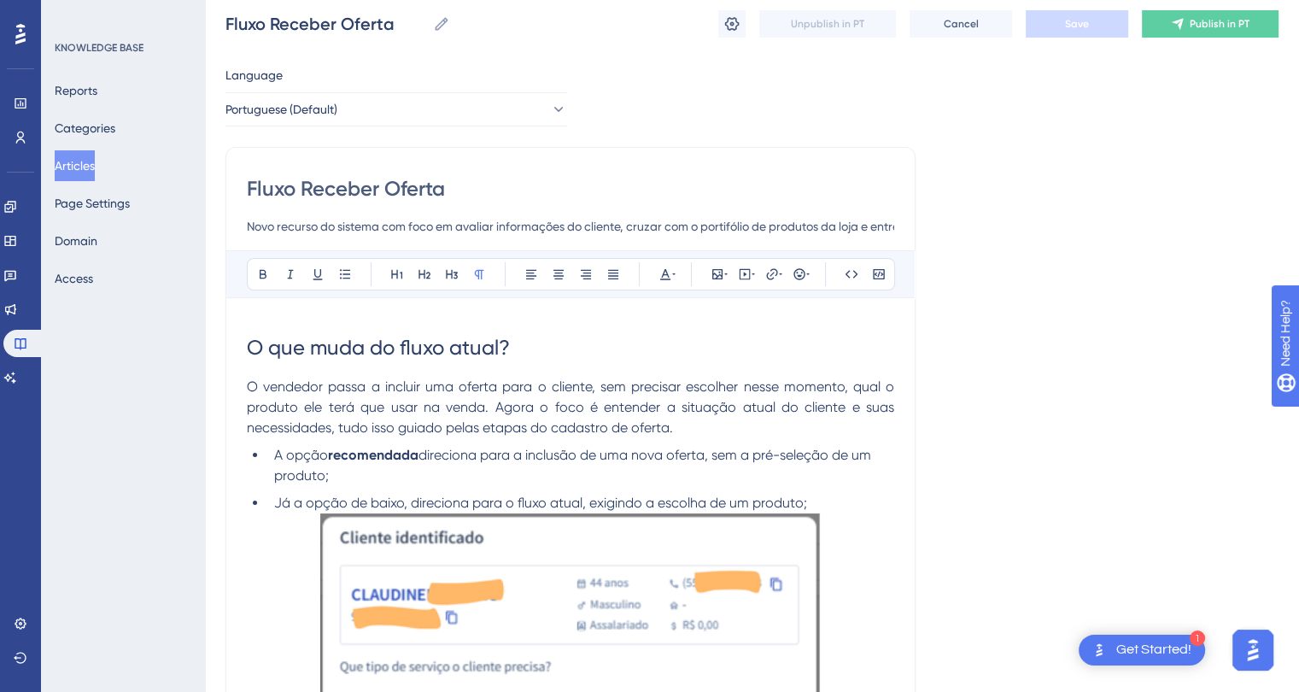
scroll to position [0, 0]
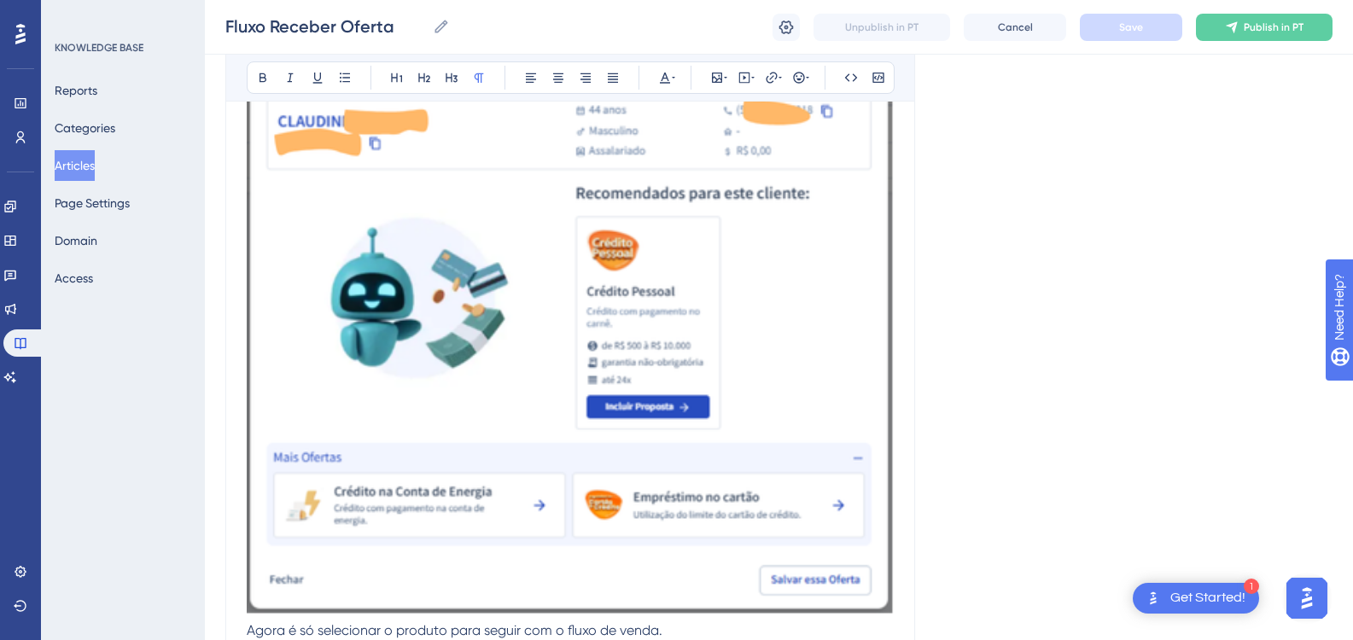
scroll to position [2851, 0]
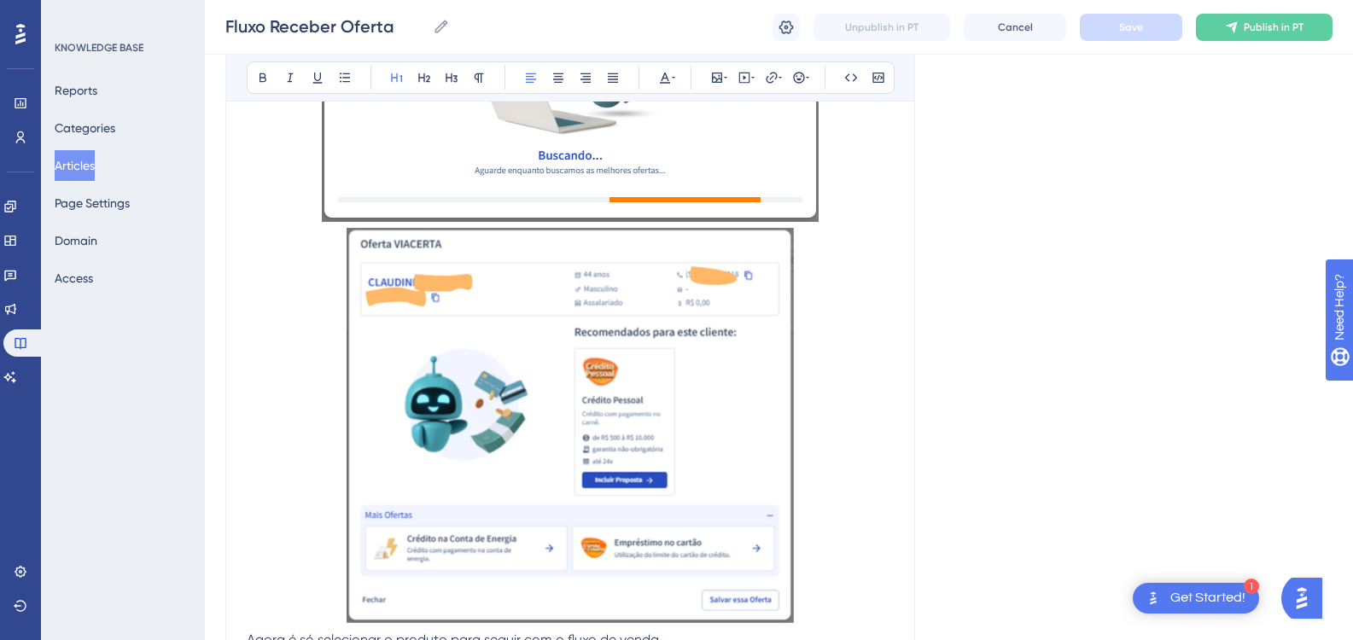
scroll to position [2818, 0]
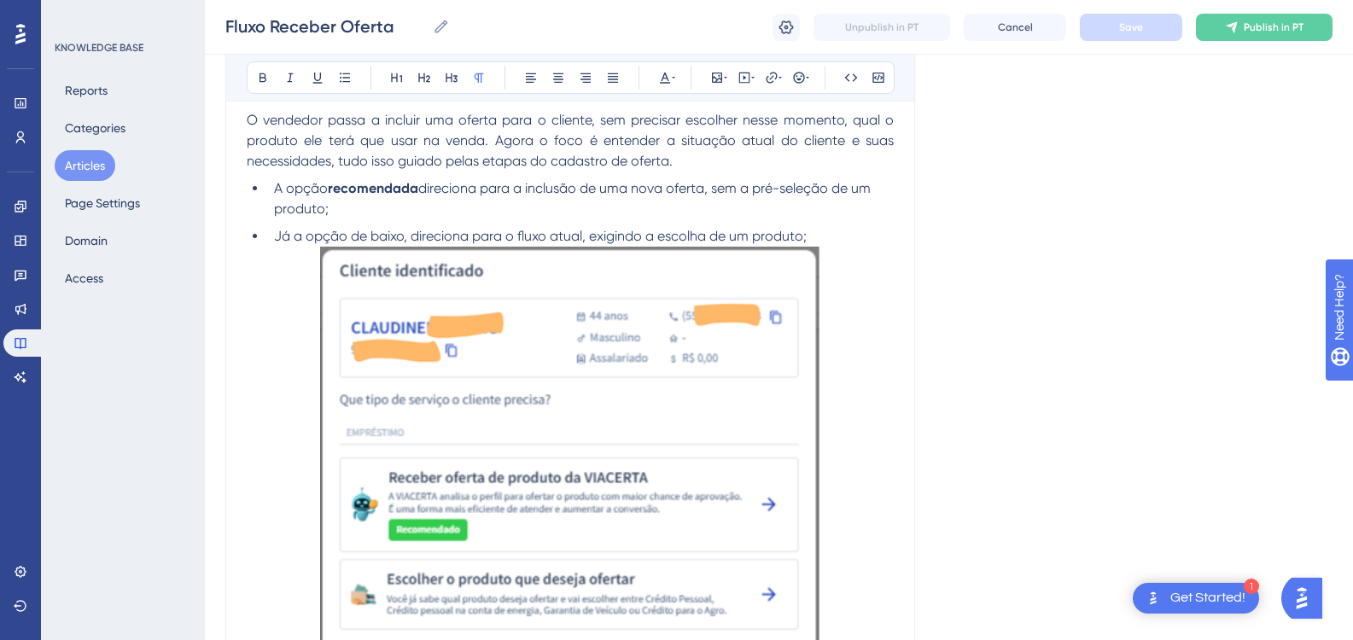
scroll to position [342, 0]
